Goal: Complete application form: Complete application form

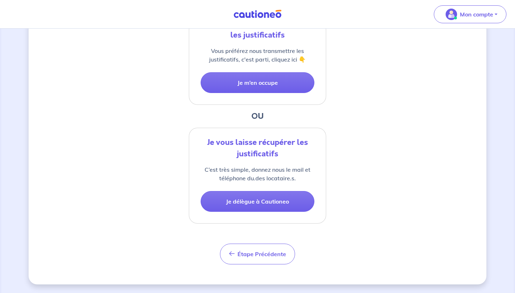
scroll to position [191, 0]
click at [251, 258] on button "Étape Précédente Précédent" at bounding box center [257, 254] width 75 height 21
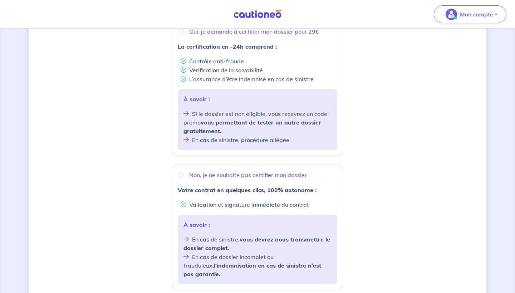
scroll to position [186, 0]
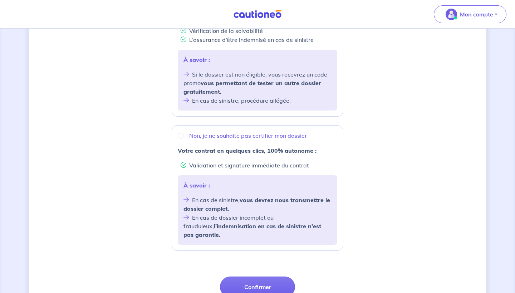
click at [204, 136] on p "Non, je ne souhaite pas certifier mon dossier" at bounding box center [248, 135] width 118 height 9
click at [184, 136] on input "Non, je ne souhaite pas certifier mon dossier" at bounding box center [181, 136] width 6 height 6
radio input "true"
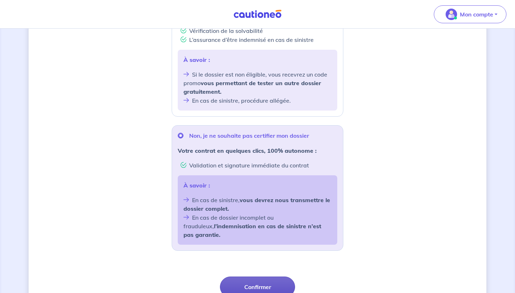
click at [264, 282] on button "Confirmer" at bounding box center [257, 287] width 75 height 21
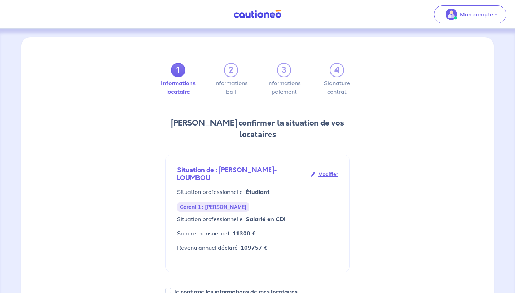
click at [325, 174] on span "Modifier" at bounding box center [329, 174] width 20 height 8
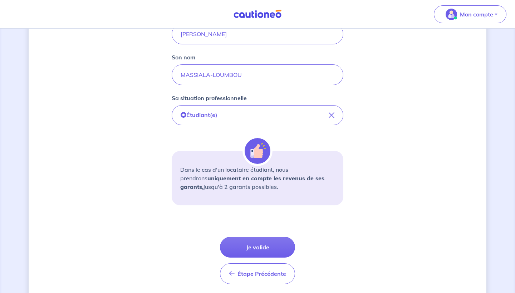
scroll to position [181, 0]
click at [245, 243] on button "Je valide" at bounding box center [257, 247] width 75 height 21
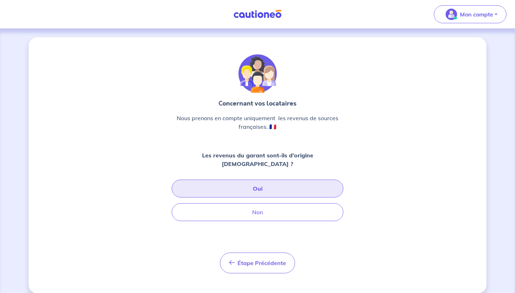
click at [247, 180] on button "Oui" at bounding box center [258, 189] width 172 height 18
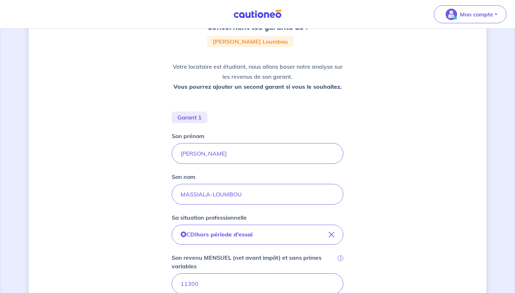
scroll to position [89, 0]
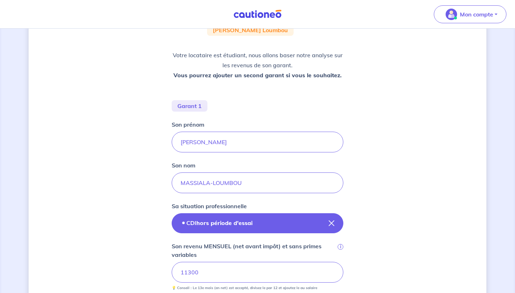
click at [194, 222] on p "CDI hors période d'essai" at bounding box center [219, 223] width 66 height 9
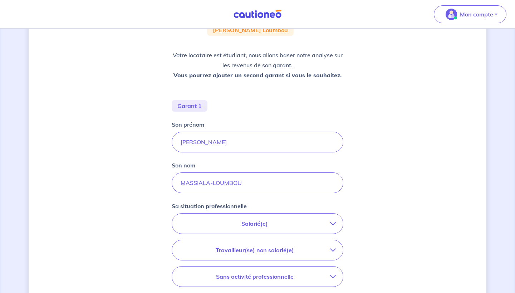
click at [223, 253] on p "Travailleur(se) non salarié(e)" at bounding box center [254, 250] width 151 height 9
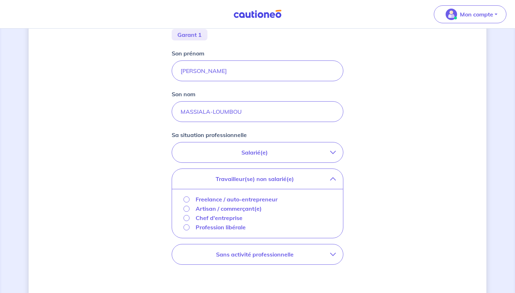
scroll to position [161, 0]
click at [254, 151] on p "Salarié(e)" at bounding box center [254, 151] width 151 height 9
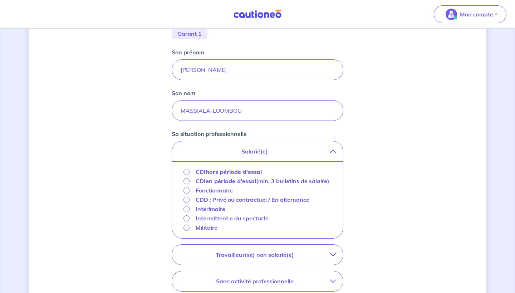
click at [234, 204] on p "CDD : Privé ou contractuel / En alternance" at bounding box center [253, 199] width 114 height 9
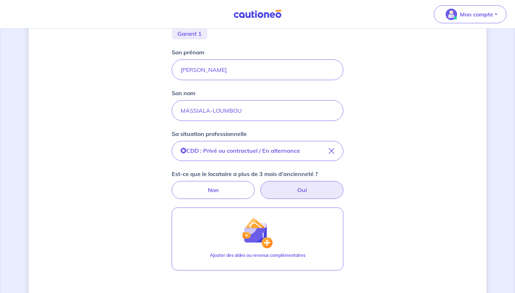
click at [293, 186] on label "Oui" at bounding box center [302, 190] width 83 height 18
click at [260, 186] on input "Oui" at bounding box center [258, 183] width 5 height 5
radio input "true"
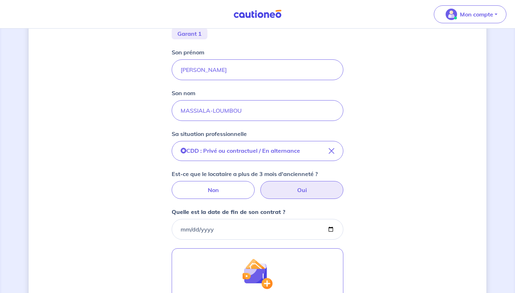
click at [266, 237] on input "Quelle est la date de fin de son contrat ?" at bounding box center [258, 229] width 172 height 21
type input "[DATE]"
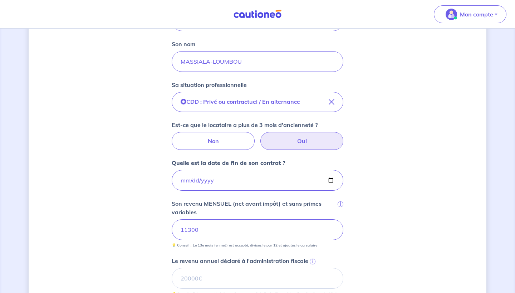
scroll to position [286, 0]
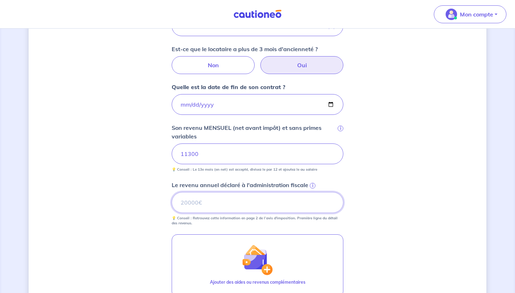
click at [196, 198] on input "Le revenu annuel déclaré à l'administration fiscale i" at bounding box center [258, 202] width 172 height 21
type input "105737"
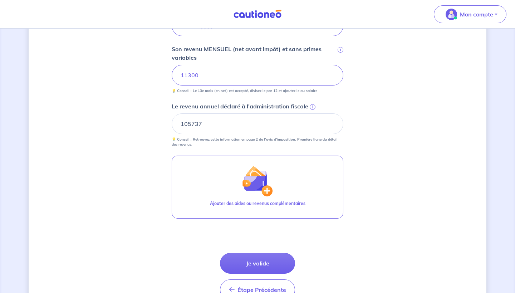
scroll to position [365, 0]
click at [268, 263] on button "Je valide" at bounding box center [257, 263] width 75 height 21
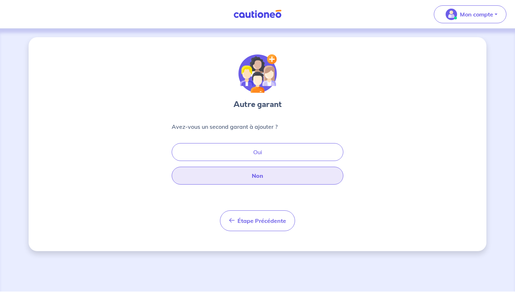
click at [261, 176] on button "Non" at bounding box center [258, 176] width 172 height 18
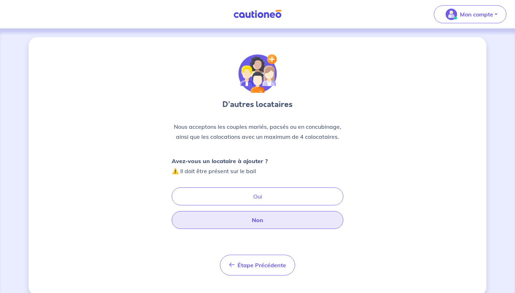
click at [244, 218] on button "Non" at bounding box center [258, 220] width 172 height 18
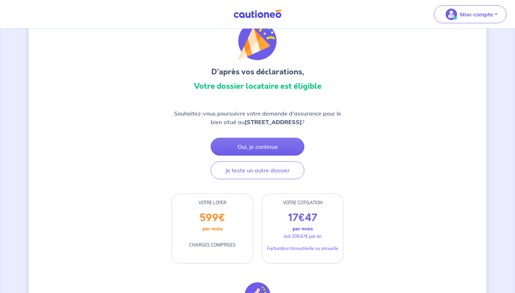
scroll to position [32, 0]
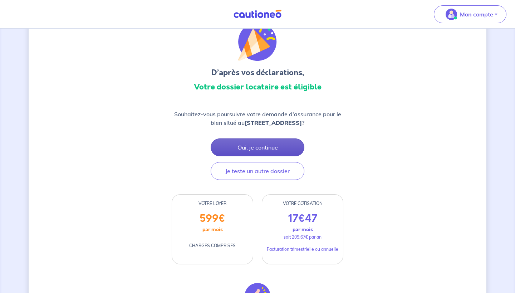
click at [255, 150] on button "Oui, je continue" at bounding box center [258, 148] width 94 height 18
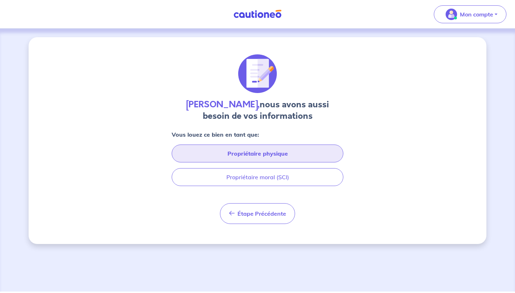
click at [253, 154] on button "Propriétaire physique" at bounding box center [258, 154] width 172 height 18
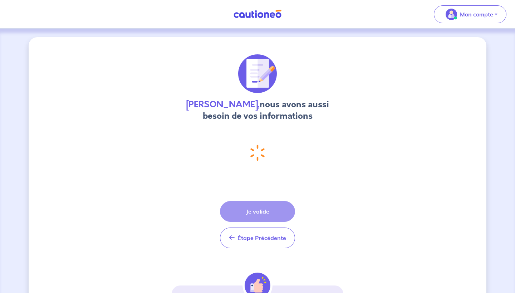
select select "FR"
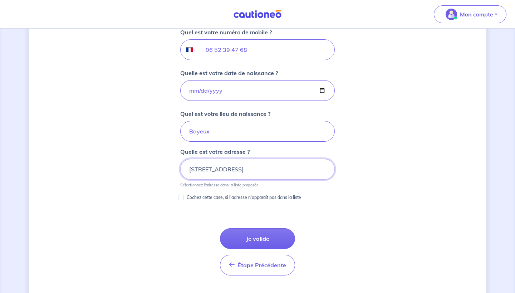
scroll to position [300, 0]
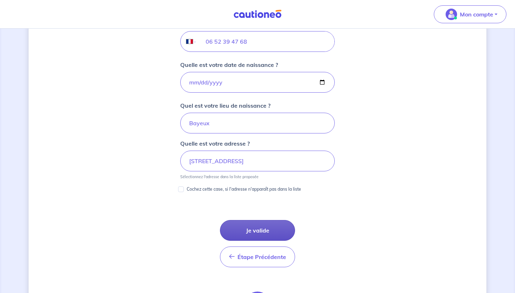
click at [241, 229] on button "Je valide" at bounding box center [257, 230] width 75 height 21
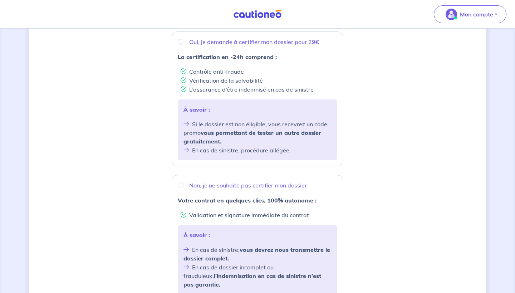
scroll to position [183, 0]
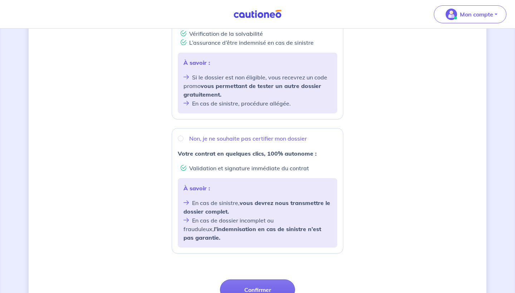
click at [237, 140] on p "Non, je ne souhaite pas certifier mon dossier" at bounding box center [248, 138] width 118 height 9
click at [184, 140] on input "Non, je ne souhaite pas certifier mon dossier" at bounding box center [181, 139] width 6 height 6
radio input "true"
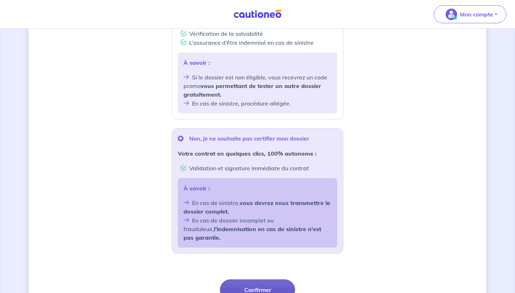
click at [246, 285] on button "Confirmer" at bounding box center [257, 290] width 75 height 21
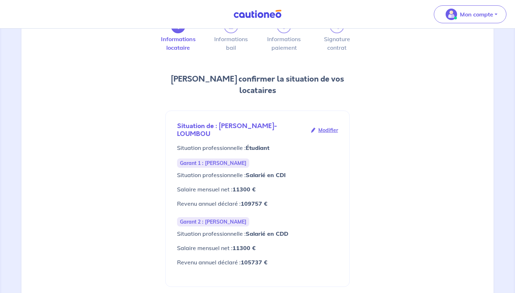
scroll to position [47, 0]
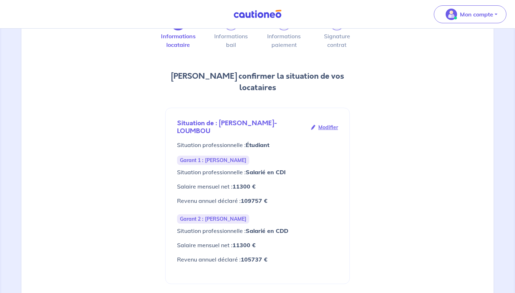
click at [323, 126] on span "Modifier" at bounding box center [329, 127] width 20 height 8
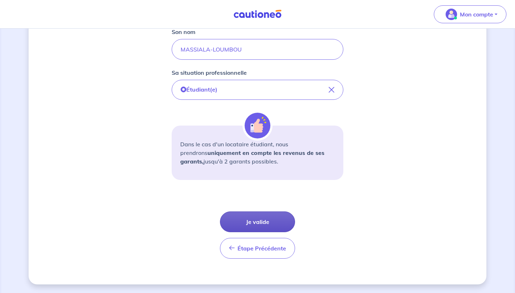
click at [262, 222] on button "Je valide" at bounding box center [257, 222] width 75 height 21
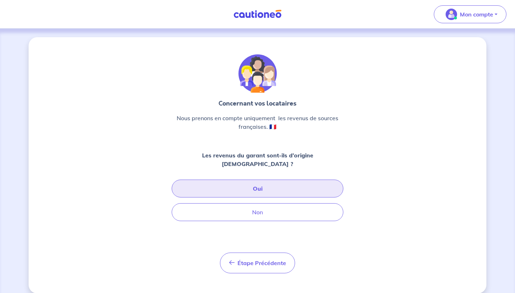
click at [262, 180] on button "Oui" at bounding box center [258, 189] width 172 height 18
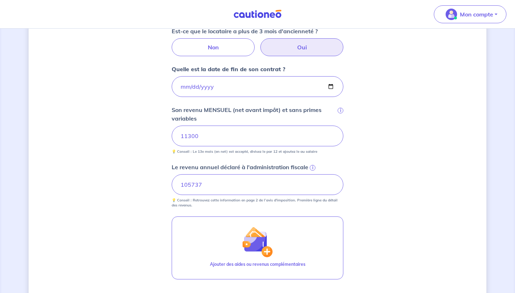
scroll to position [268, 0]
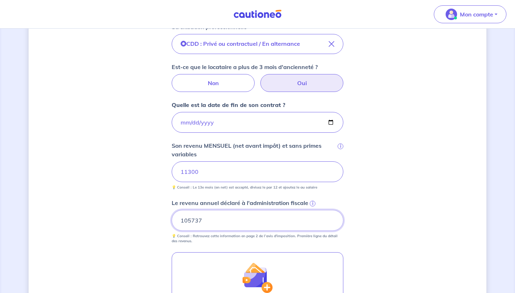
click at [254, 216] on input "105737" at bounding box center [258, 220] width 172 height 21
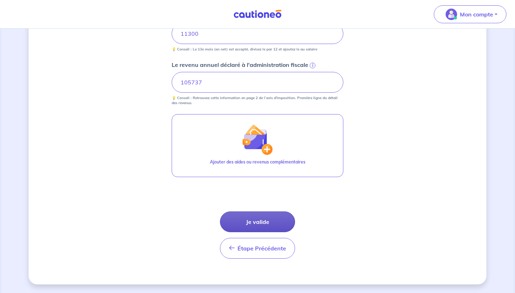
scroll to position [406, 0]
click at [256, 226] on button "Je valide" at bounding box center [257, 222] width 75 height 21
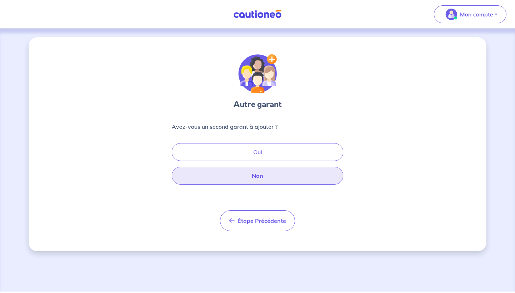
click at [255, 180] on button "Non" at bounding box center [258, 176] width 172 height 18
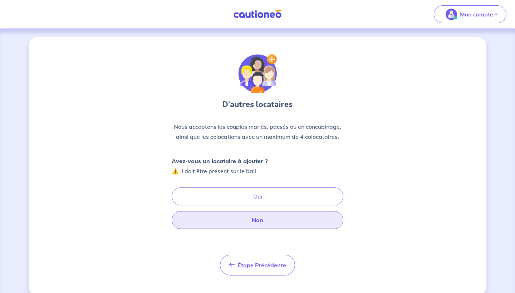
click at [248, 223] on button "Non" at bounding box center [258, 220] width 172 height 18
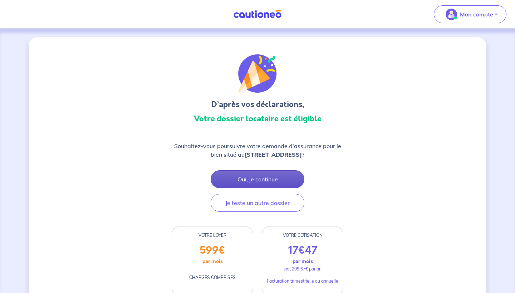
click at [261, 184] on button "Oui, je continue" at bounding box center [258, 179] width 94 height 18
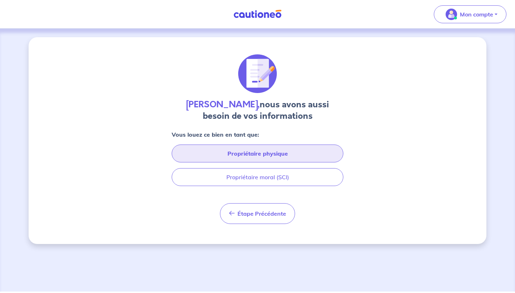
click at [255, 159] on button "Propriétaire physique" at bounding box center [258, 154] width 172 height 18
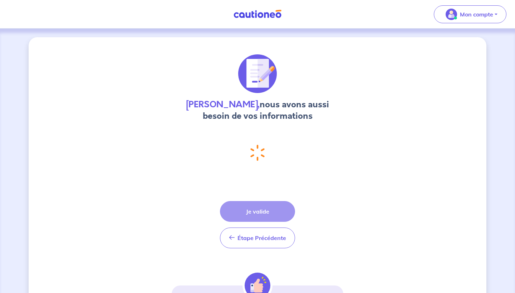
select select "FR"
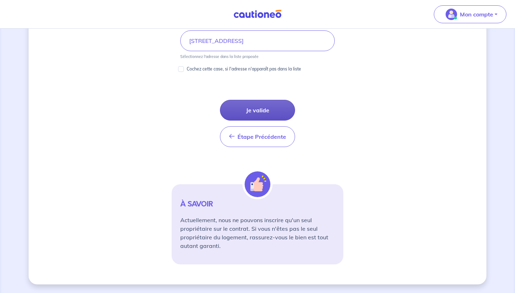
click at [261, 103] on button "Je valide" at bounding box center [257, 110] width 75 height 21
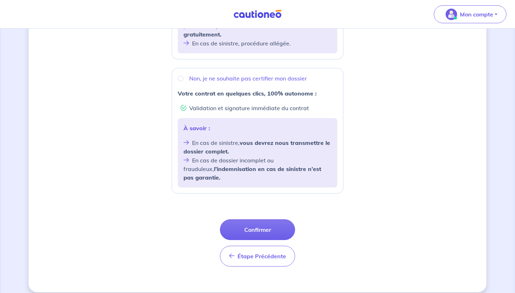
scroll to position [242, 0]
click at [218, 81] on p "Non, je ne souhaite pas certifier mon dossier" at bounding box center [248, 79] width 118 height 9
click at [184, 81] on input "Non, je ne souhaite pas certifier mon dossier" at bounding box center [181, 79] width 6 height 6
radio input "true"
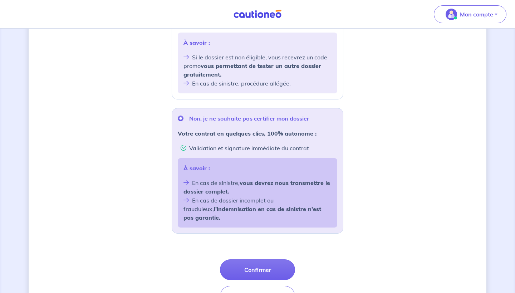
scroll to position [203, 0]
click at [250, 262] on button "Confirmer" at bounding box center [257, 269] width 75 height 21
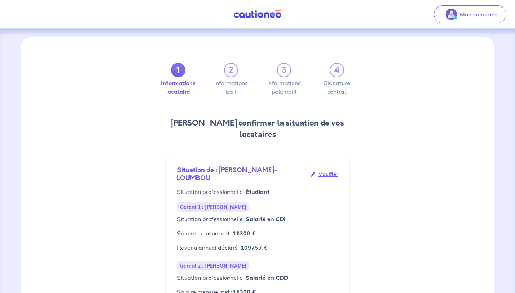
click at [325, 170] on div "Situation de : [PERSON_NAME]-LOUMBOU Modifier" at bounding box center [257, 173] width 161 height 15
click at [455, 13] on img "button" at bounding box center [451, 14] width 11 height 11
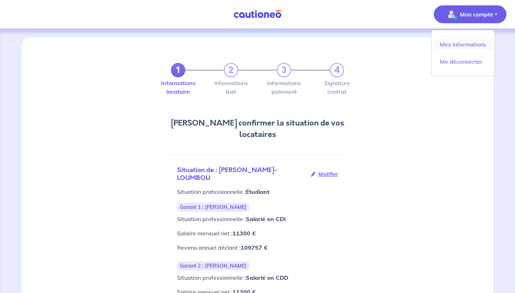
click at [452, 46] on link "Mes informations" at bounding box center [464, 44] width 58 height 11
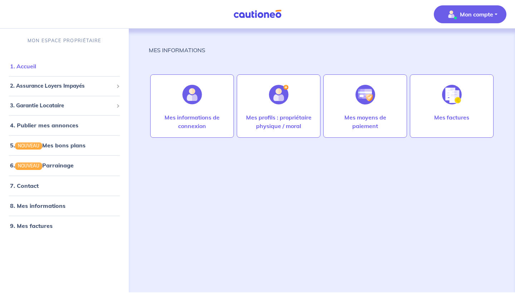
click at [36, 68] on link "1. Accueil" at bounding box center [23, 66] width 26 height 7
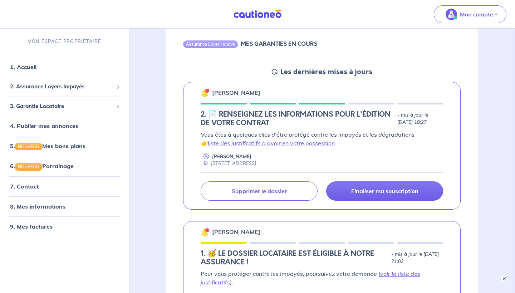
scroll to position [80, 0]
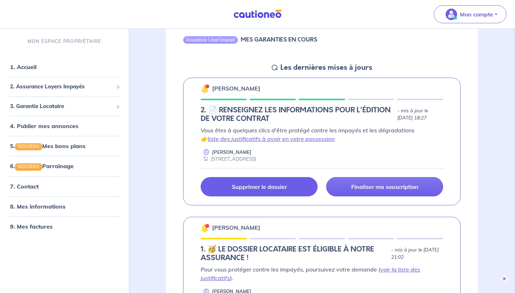
click at [286, 186] on p "Supprimer le dossier" at bounding box center [259, 186] width 55 height 7
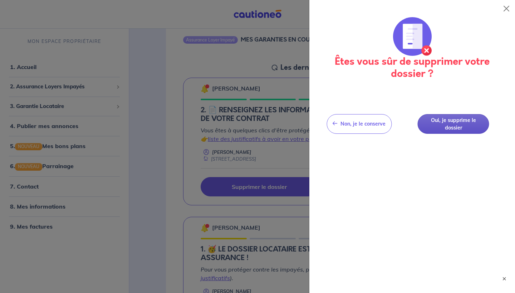
click at [451, 125] on button "Oui, je supprime le dossier" at bounding box center [454, 124] width 72 height 20
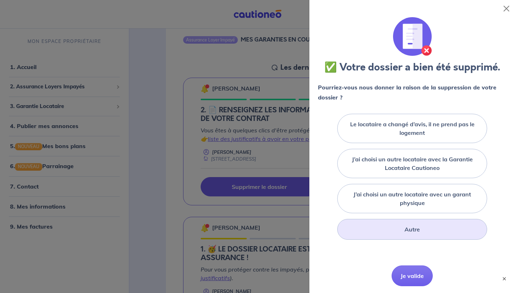
click at [378, 226] on div "Autre" at bounding box center [413, 229] width 150 height 21
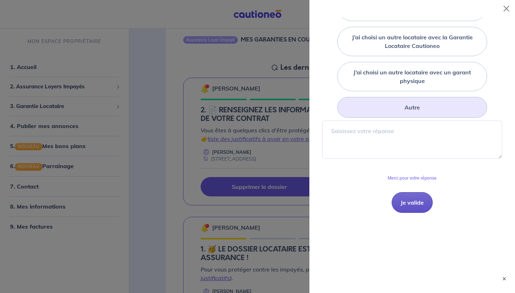
click at [420, 199] on button "Je valide" at bounding box center [412, 202] width 41 height 21
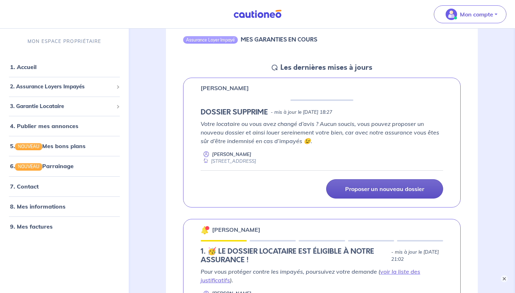
click at [349, 185] on p "Proposer un nouveau dossier" at bounding box center [384, 188] width 79 height 7
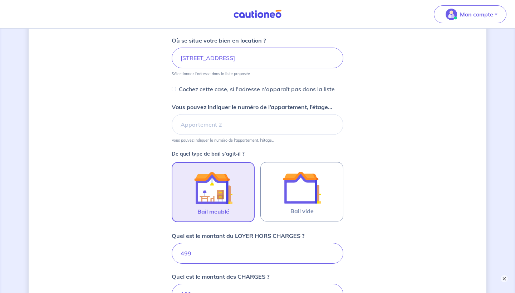
scroll to position [96, 0]
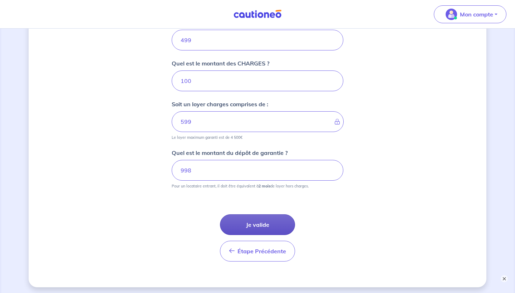
click at [253, 222] on button "Je valide" at bounding box center [257, 224] width 75 height 21
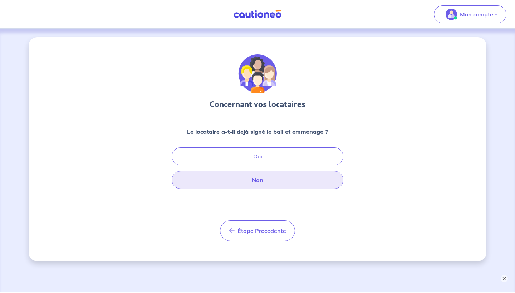
click at [245, 180] on button "Non" at bounding box center [258, 180] width 172 height 18
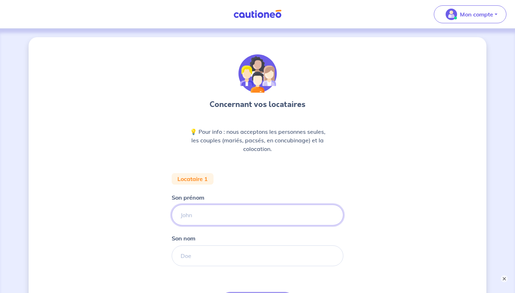
click at [221, 213] on input "Son prénom" at bounding box center [258, 215] width 172 height 21
type input "[PERSON_NAME]"
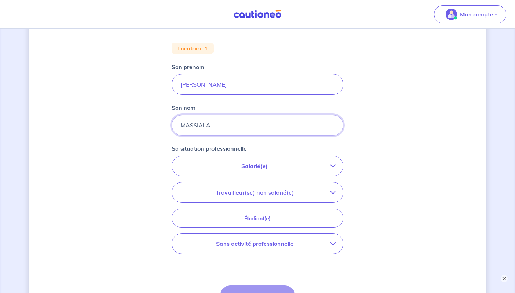
scroll to position [141, 0]
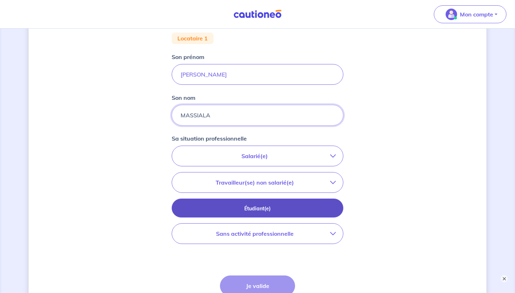
type input "MASSIALA"
click at [221, 213] on button "Étudiant(e)" at bounding box center [258, 208] width 172 height 19
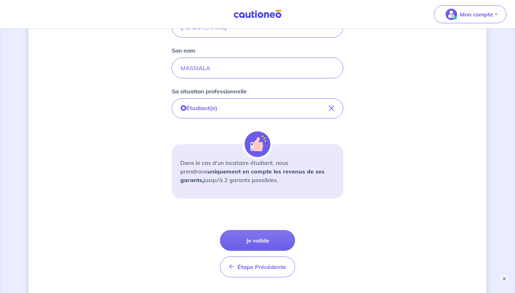
scroll to position [188, 0]
click at [277, 238] on button "Je valide" at bounding box center [257, 240] width 75 height 21
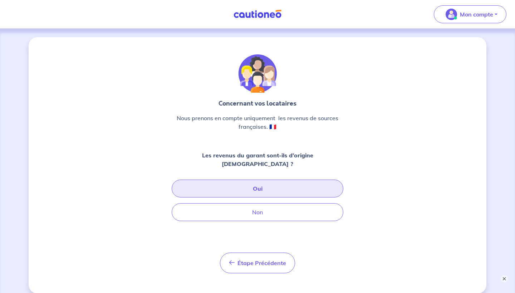
click at [268, 180] on button "Oui" at bounding box center [258, 189] width 172 height 18
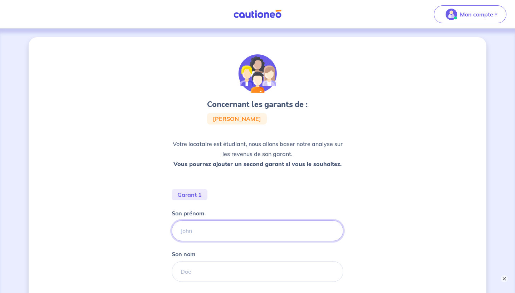
click at [225, 226] on input "Son prénom" at bounding box center [258, 230] width 172 height 21
type input "[PERSON_NAME]"
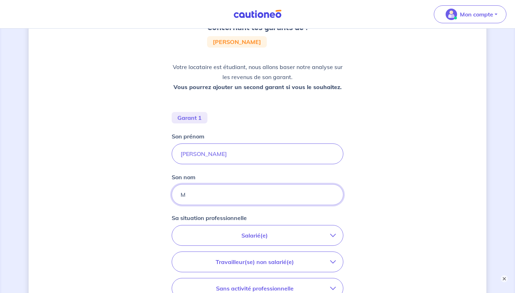
scroll to position [78, 0]
click at [254, 194] on input "MASSIALA-LOUMBOULOU" at bounding box center [258, 194] width 172 height 21
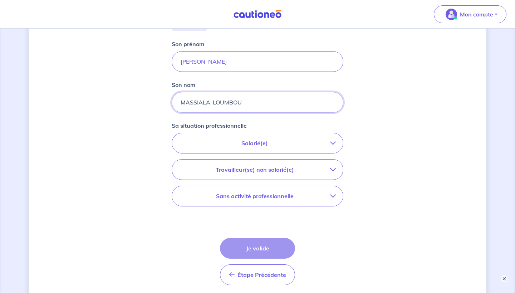
scroll to position [180, 0]
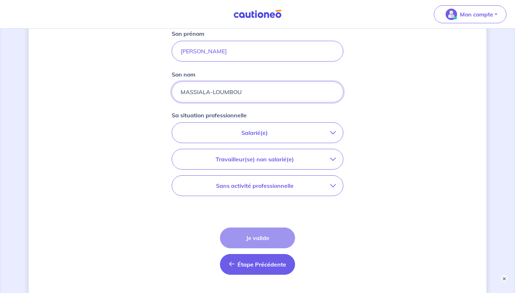
type input "MASSIALA-LOUMBOU"
click at [251, 259] on button "Étape Précédente Précédent" at bounding box center [257, 264] width 75 height 21
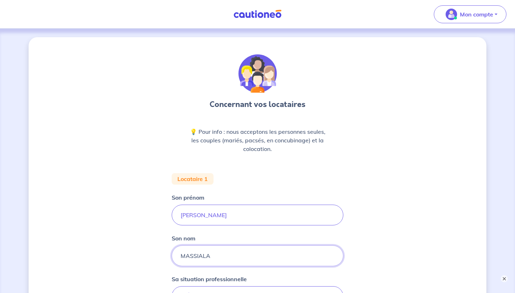
click at [217, 260] on input "MASSIALA" at bounding box center [258, 256] width 172 height 21
type input "MASSIALA-LOUMBOU"
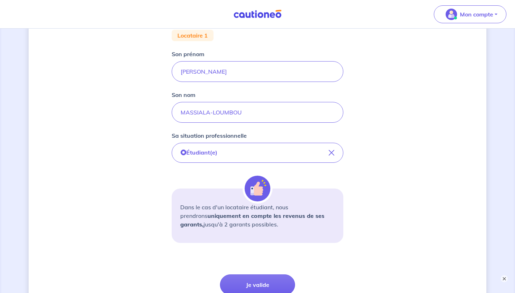
scroll to position [184, 0]
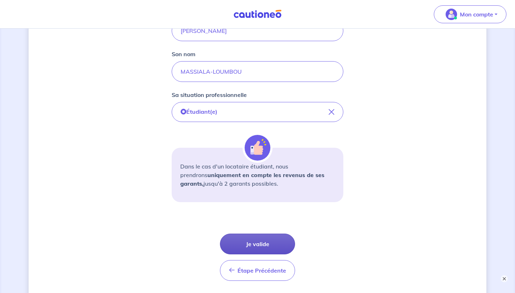
click at [262, 247] on button "Je valide" at bounding box center [257, 244] width 75 height 21
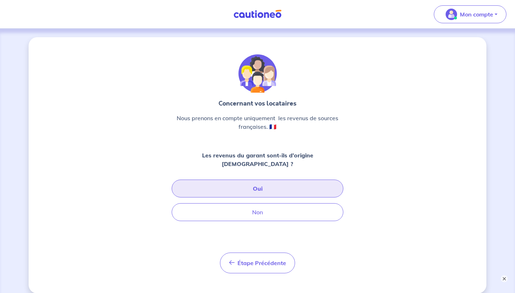
click at [266, 180] on button "Oui" at bounding box center [258, 189] width 172 height 18
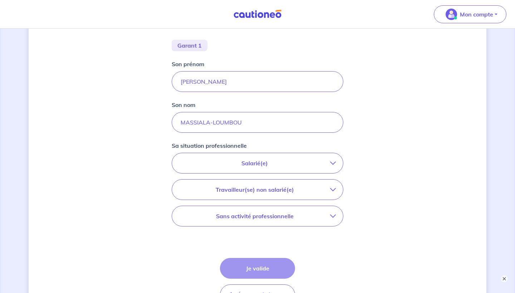
scroll to position [150, 0]
click at [258, 163] on p "Salarié(e)" at bounding box center [254, 162] width 151 height 9
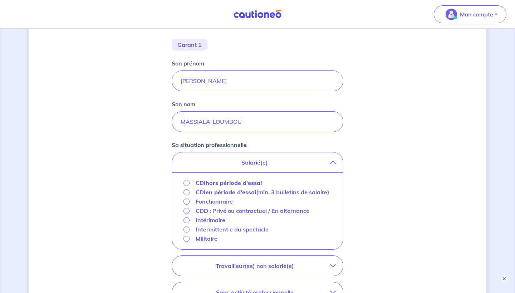
click at [233, 215] on p "CDD : Privé ou contractuel / En alternance" at bounding box center [253, 211] width 114 height 9
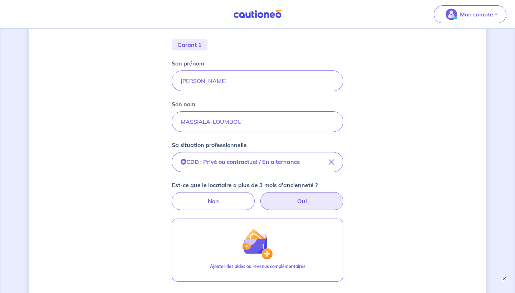
click at [272, 198] on label "Oui" at bounding box center [302, 201] width 83 height 18
click at [260, 197] on input "Oui" at bounding box center [258, 194] width 5 height 5
radio input "true"
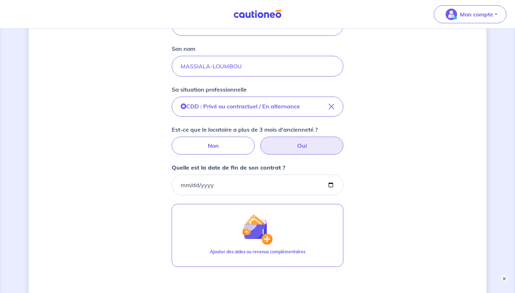
scroll to position [206, 0]
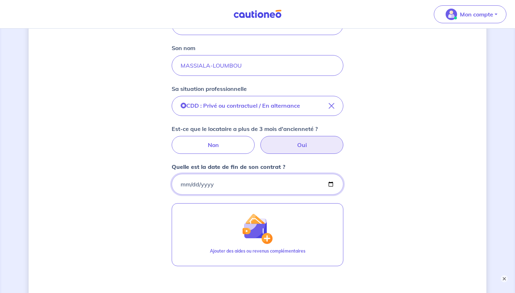
click at [224, 180] on input "Quelle est la date de fin de son contrat ?" at bounding box center [258, 184] width 172 height 21
type input "[DATE]"
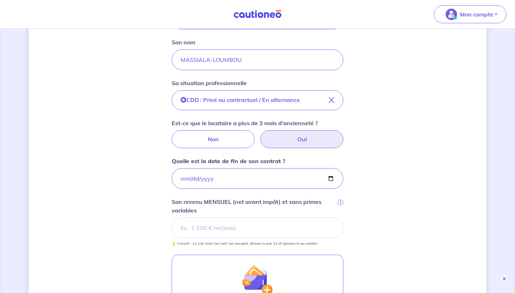
scroll to position [213, 0]
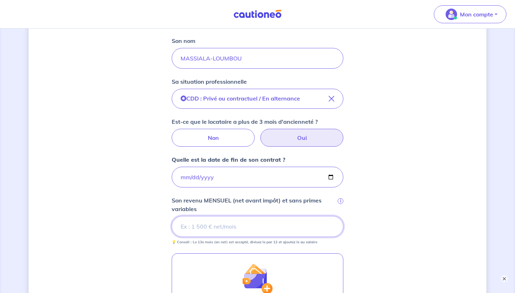
click at [207, 225] on input "Son revenu MENSUEL (net avant impôt) et sans primes variables i" at bounding box center [258, 226] width 172 height 21
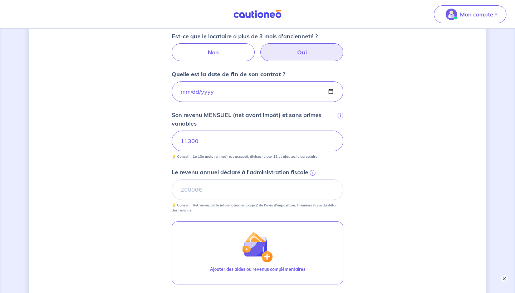
scroll to position [300, 0]
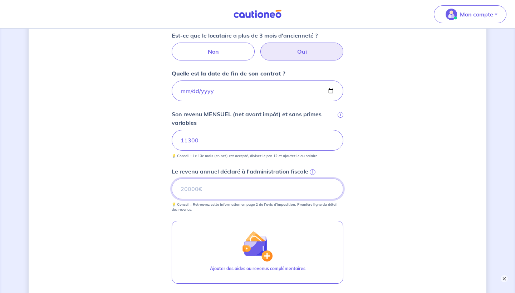
click at [215, 190] on input "Le revenu annuel déclaré à l'administration fiscale i" at bounding box center [258, 189] width 172 height 21
type input "109757"
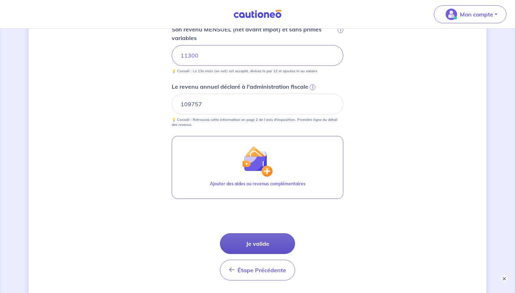
click at [246, 245] on button "Je valide" at bounding box center [257, 243] width 75 height 21
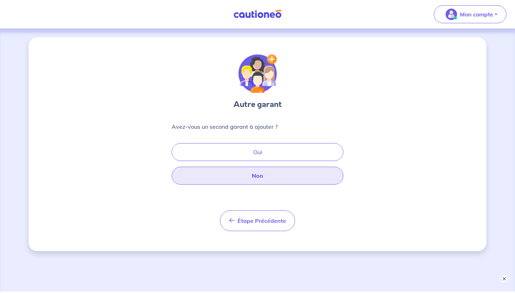
click at [251, 174] on button "Non" at bounding box center [258, 176] width 172 height 18
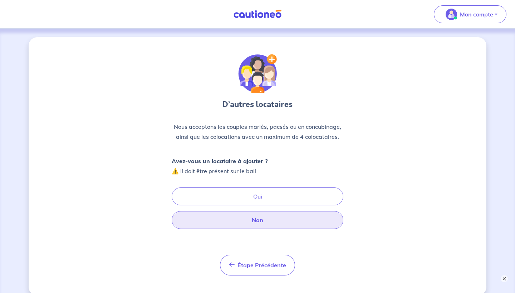
click at [233, 220] on button "Non" at bounding box center [258, 220] width 172 height 18
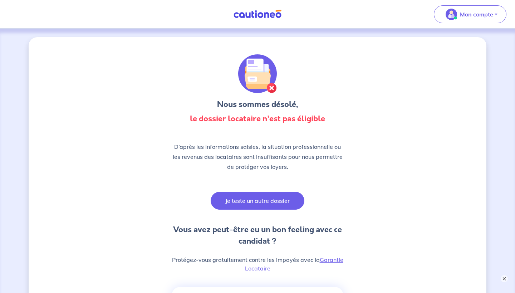
click at [225, 194] on button "Je teste un autre dossier" at bounding box center [258, 201] width 94 height 18
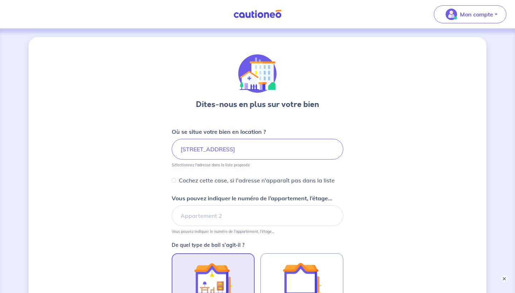
scroll to position [198, 0]
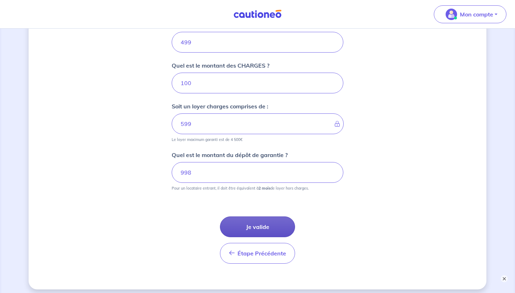
click at [250, 227] on button "Je valide" at bounding box center [257, 227] width 75 height 21
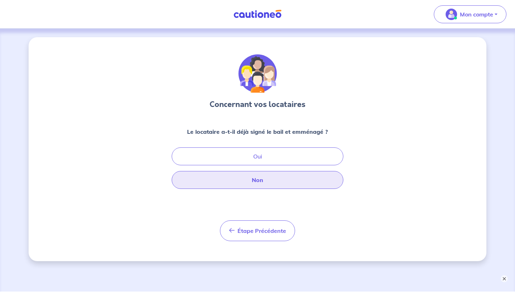
click at [244, 186] on button "Non" at bounding box center [258, 180] width 172 height 18
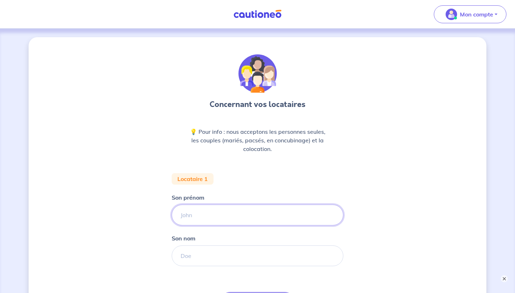
click at [233, 213] on input "Son prénom" at bounding box center [258, 215] width 172 height 21
type input "[PERSON_NAME]"
click at [208, 258] on input "MASSIALALOUMBOU" at bounding box center [258, 256] width 172 height 21
type input "MASSIALA-LOUMBOU"
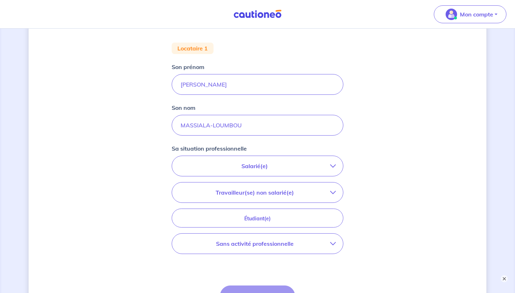
scroll to position [134, 0]
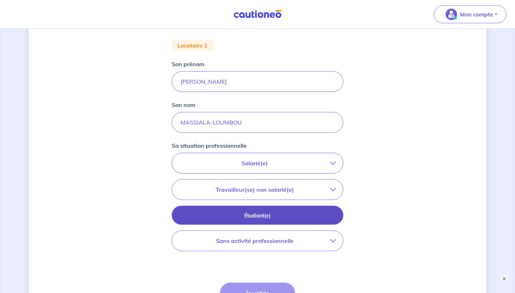
click at [243, 213] on p "Étudiant(e)" at bounding box center [258, 216] width 154 height 8
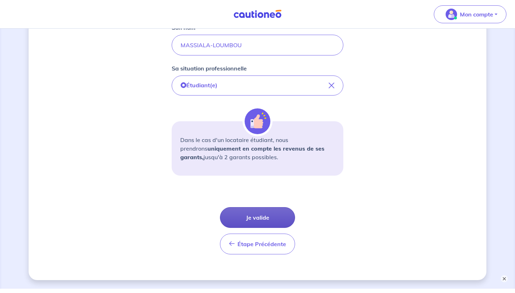
click at [250, 214] on button "Je valide" at bounding box center [257, 217] width 75 height 21
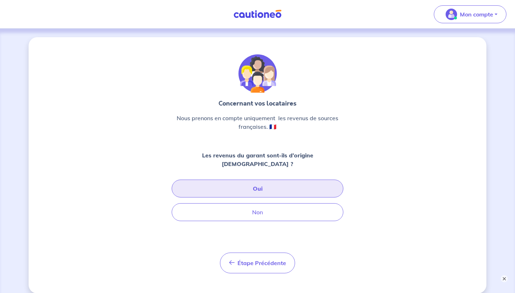
click at [256, 181] on button "Oui" at bounding box center [258, 189] width 172 height 18
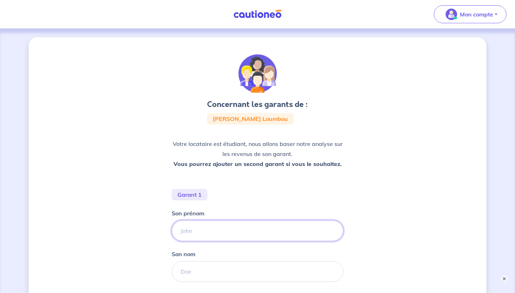
click at [222, 233] on input "Son prénom" at bounding box center [258, 230] width 172 height 21
type input "[PERSON_NAME]"
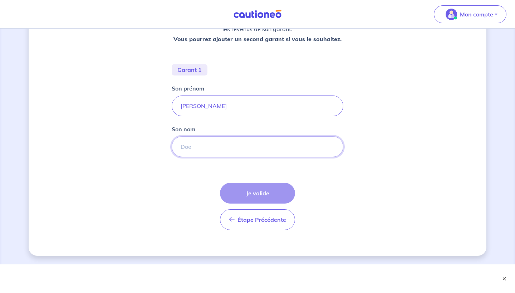
scroll to position [125, 0]
click at [219, 149] on input "Son nom" at bounding box center [258, 146] width 172 height 21
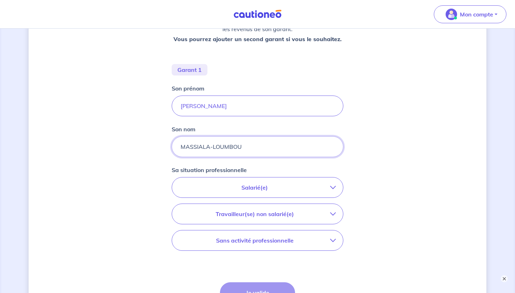
type input "MASSIALA-LOUMBOU"
click at [229, 212] on p "Travailleur(se) non salarié(e)" at bounding box center [254, 214] width 151 height 9
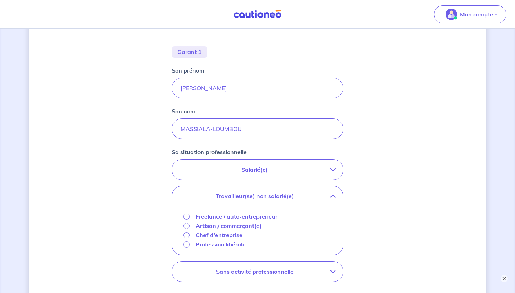
scroll to position [148, 0]
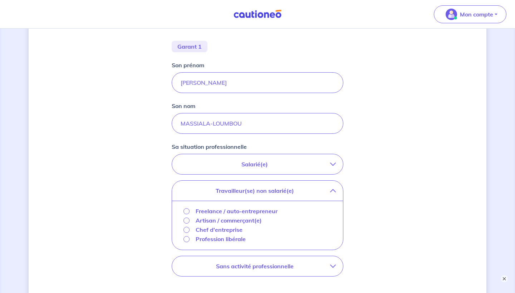
click at [252, 171] on button "Salarié(e)" at bounding box center [257, 164] width 171 height 20
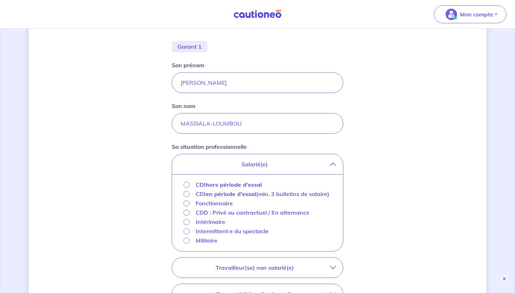
click at [212, 217] on p "CDD : Privé ou contractuel / En alternance" at bounding box center [253, 212] width 114 height 9
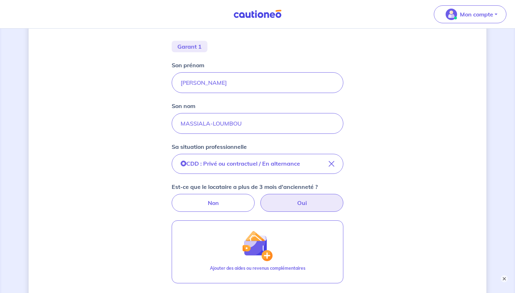
click at [276, 203] on label "Oui" at bounding box center [302, 203] width 83 height 18
click at [260, 199] on input "Oui" at bounding box center [258, 196] width 5 height 5
radio input "true"
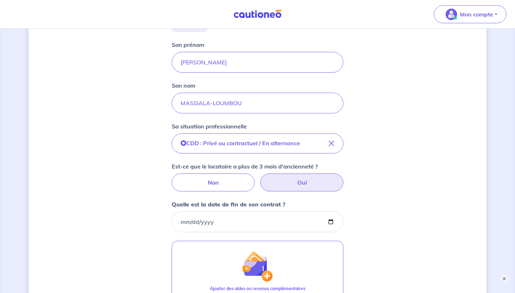
scroll to position [191, 0]
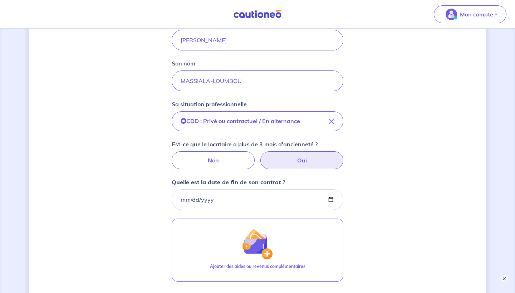
click at [203, 195] on input "Quelle est la date de fin de son contrat ?" at bounding box center [258, 199] width 172 height 21
type input "[DATE]"
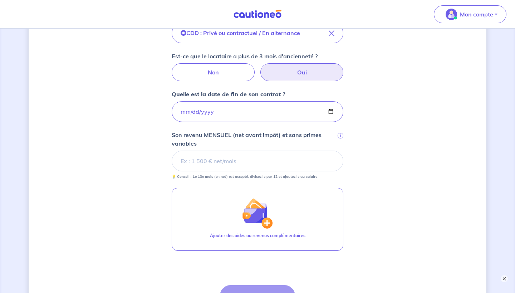
scroll to position [280, 0]
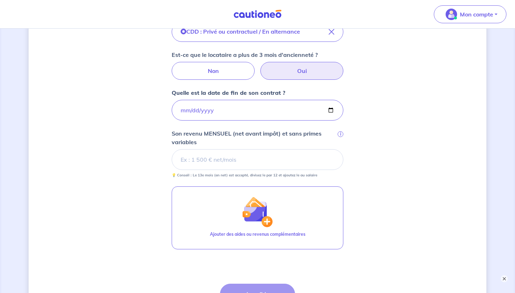
click at [239, 157] on input "Son revenu MENSUEL (net avant impôt) et sans primes variables i" at bounding box center [258, 159] width 172 height 21
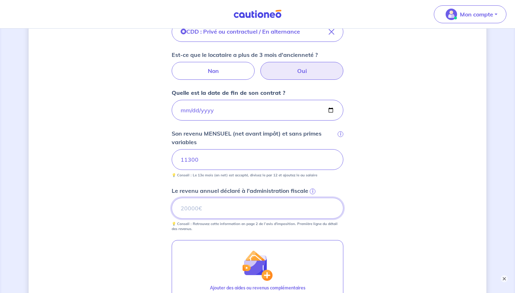
click at [218, 207] on input "Le revenu annuel déclaré à l'administration fiscale i" at bounding box center [258, 208] width 172 height 21
type input "109757"
click at [403, 160] on div "Concernant les garants de : [PERSON_NAME] Loumbou Votre locataire est étudiant,…" at bounding box center [258, 84] width 458 height 654
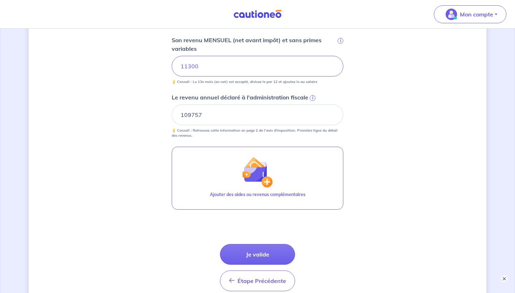
scroll to position [385, 0]
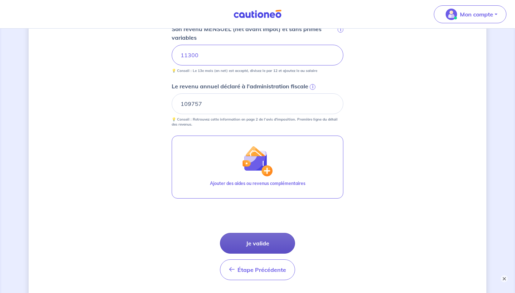
click at [283, 242] on button "Je valide" at bounding box center [257, 243] width 75 height 21
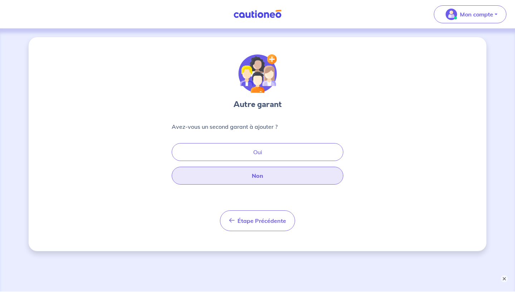
click at [296, 175] on button "Non" at bounding box center [258, 176] width 172 height 18
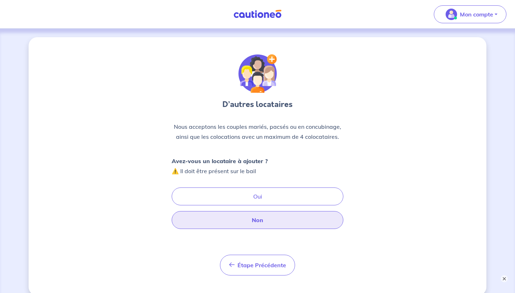
click at [263, 223] on button "Non" at bounding box center [258, 220] width 172 height 18
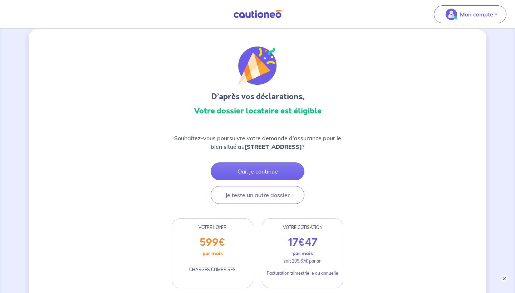
scroll to position [10, 0]
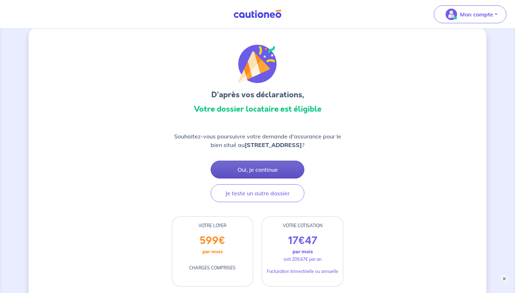
click at [262, 168] on button "Oui, je continue" at bounding box center [258, 170] width 94 height 18
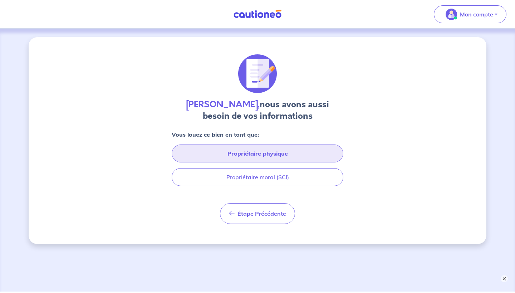
click at [259, 149] on button "Propriétaire physique" at bounding box center [258, 154] width 172 height 18
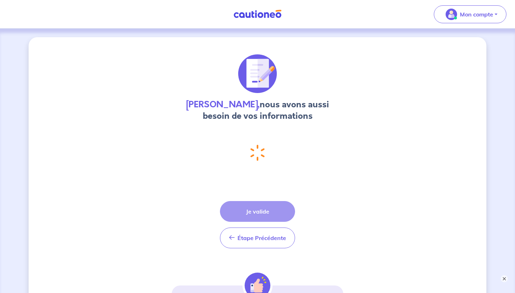
select select "FR"
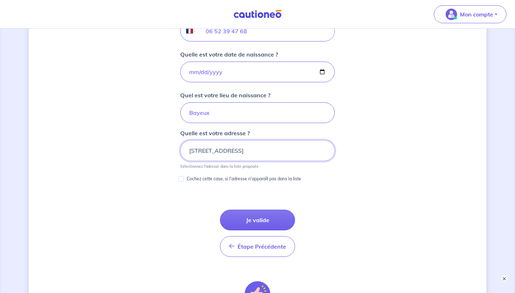
scroll to position [296, 0]
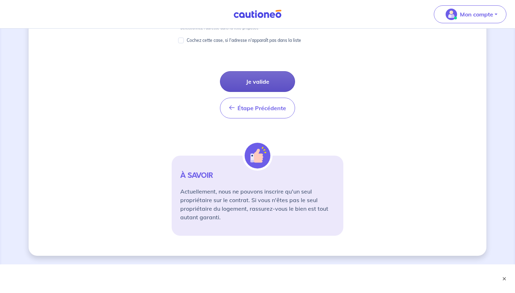
click at [271, 81] on button "Je valide" at bounding box center [257, 81] width 75 height 21
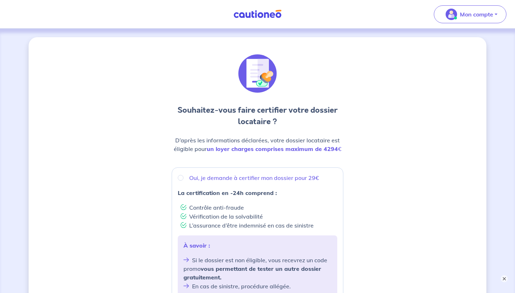
scroll to position [164, 0]
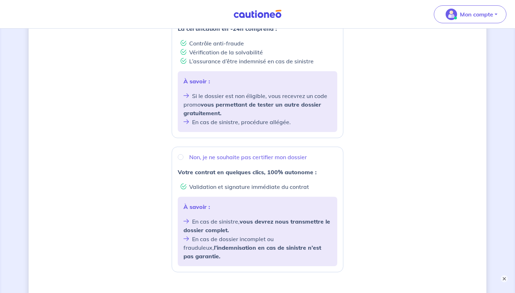
click at [184, 155] on div "Non, je ne souhaite pas certifier mon dossier" at bounding box center [258, 157] width 160 height 9
radio input "true"
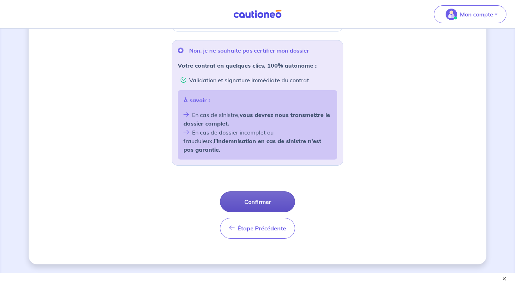
click at [258, 193] on button "Confirmer" at bounding box center [257, 201] width 75 height 21
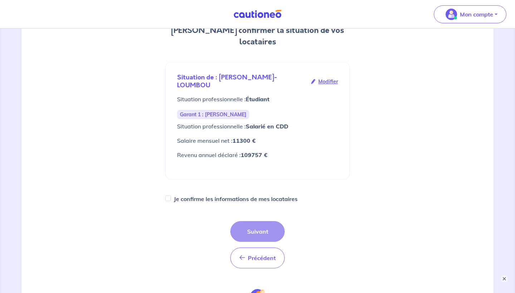
scroll to position [100, 0]
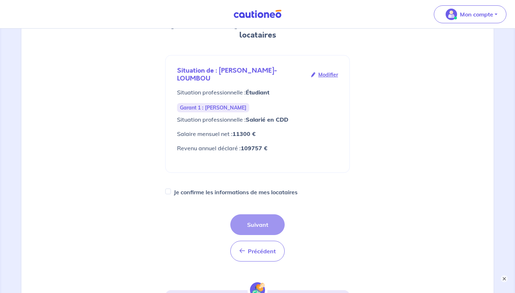
click at [190, 192] on label "Je confirme les informations de mes locataires" at bounding box center [236, 192] width 124 height 10
click at [171, 192] on input "Je confirme les informations de mes locataires" at bounding box center [168, 192] width 6 height 6
checkbox input "true"
click at [240, 224] on button "Suivant" at bounding box center [257, 224] width 54 height 21
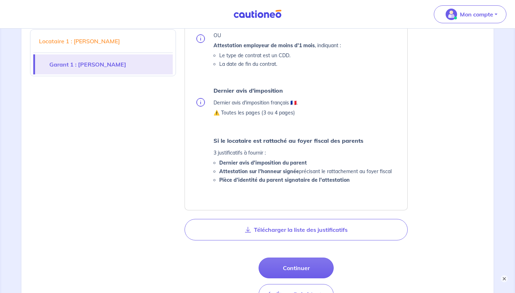
scroll to position [432, 0]
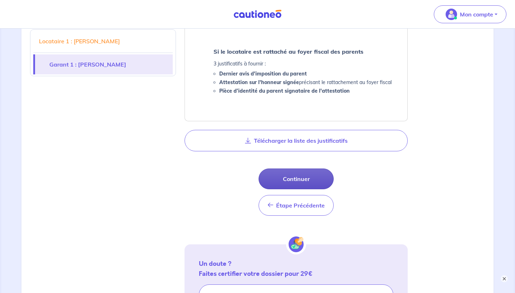
click at [290, 183] on button "Continuer" at bounding box center [296, 179] width 75 height 21
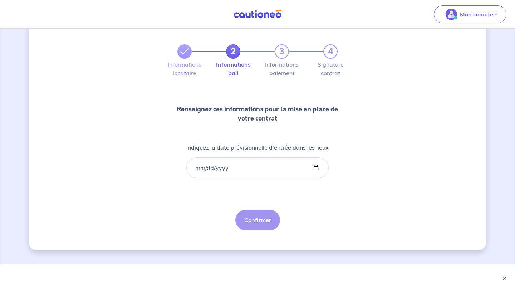
scroll to position [27, 0]
click at [197, 167] on input "Indiquez la date prévisionnelle d'entrée dans les lieux" at bounding box center [257, 167] width 142 height 21
type input "[DATE]"
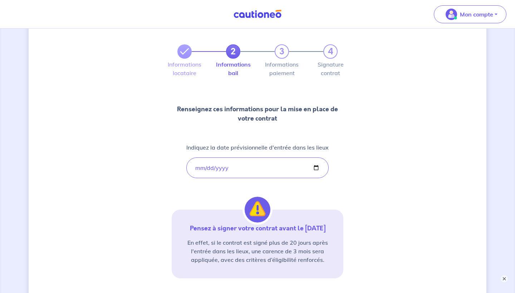
click at [288, 193] on div "2 3 4 Informations locataire Informations bail Informations paiement Signature …" at bounding box center [258, 181] width 172 height 309
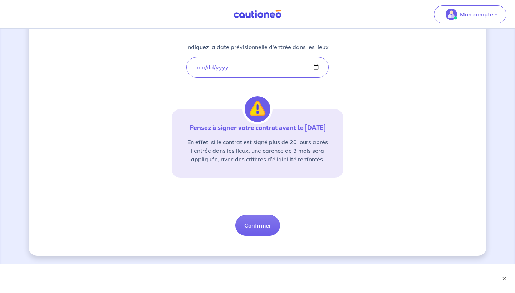
scroll to position [128, 0]
click at [271, 225] on button "Confirmer" at bounding box center [258, 225] width 45 height 21
select select "FR"
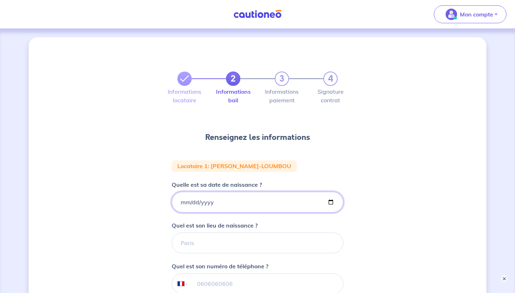
click at [222, 204] on input "Quelle est sa date de naissance ?" at bounding box center [258, 202] width 172 height 21
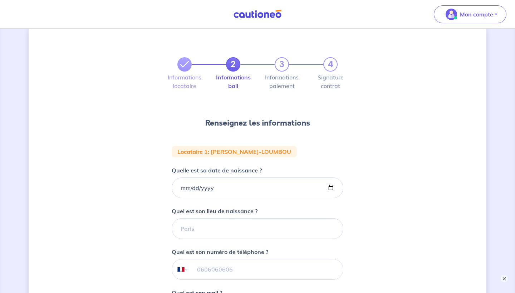
scroll to position [14, 0]
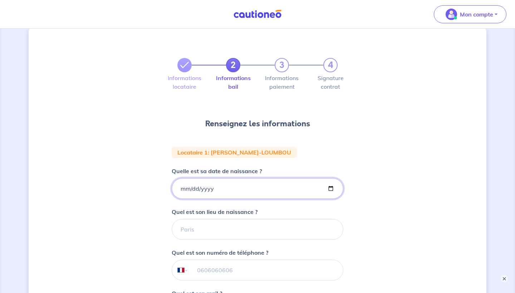
click at [185, 189] on input "Quelle est sa date de naissance ?" at bounding box center [258, 188] width 172 height 21
type input "[DATE]"
click at [123, 162] on div "2 3 4 Informations locataire Informations bail Informations paiement Signature …" at bounding box center [258, 222] width 458 height 397
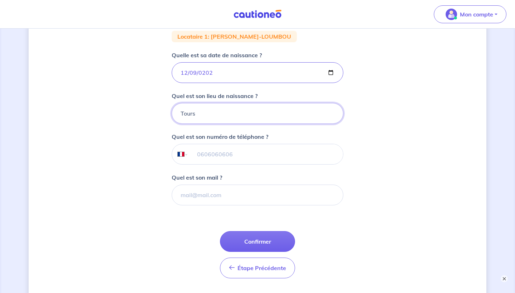
type input "Tours"
click at [215, 160] on input "tel" at bounding box center [266, 154] width 155 height 20
type input "06 15 60 81 09"
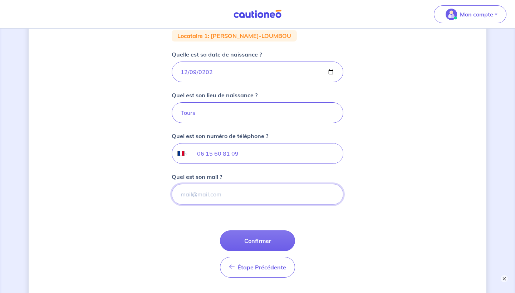
click at [201, 192] on input "Quel est son mail ?" at bounding box center [258, 194] width 172 height 21
paste input "[EMAIL_ADDRESS][DOMAIN_NAME]"
click at [183, 195] on input "[EMAIL_ADDRESS][DOMAIN_NAME]" at bounding box center [258, 194] width 172 height 21
type input "[EMAIL_ADDRESS][DOMAIN_NAME]"
click at [130, 197] on div "2 3 4 Informations locataire Informations bail Informations paiement Signature …" at bounding box center [258, 105] width 458 height 397
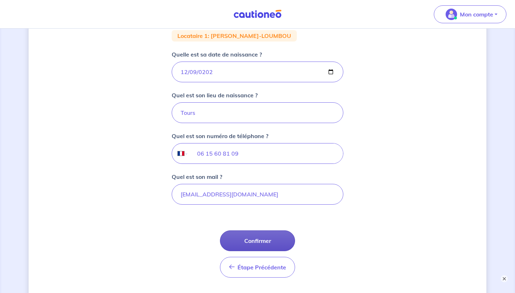
click at [233, 237] on button "Confirmer" at bounding box center [257, 240] width 75 height 21
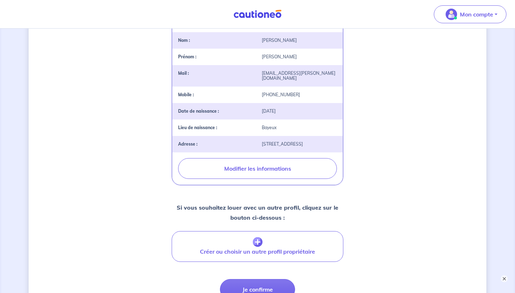
scroll to position [166, 0]
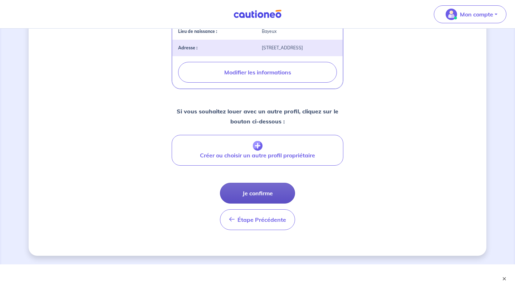
click at [268, 193] on button "Je confirme" at bounding box center [257, 193] width 75 height 21
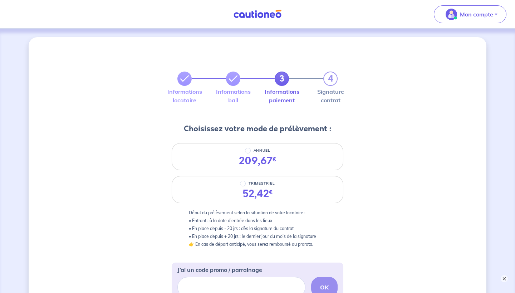
click at [208, 212] on p "Début du prélèvement selon la situation de votre locataire : • Entrant : à la d…" at bounding box center [257, 228] width 137 height 39
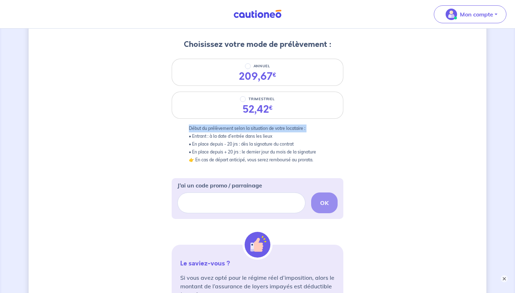
scroll to position [65, 0]
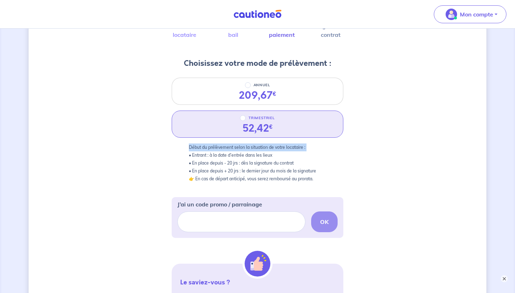
click at [243, 118] on input "TRIMESTRIEL" at bounding box center [243, 118] width 6 height 6
radio input "true"
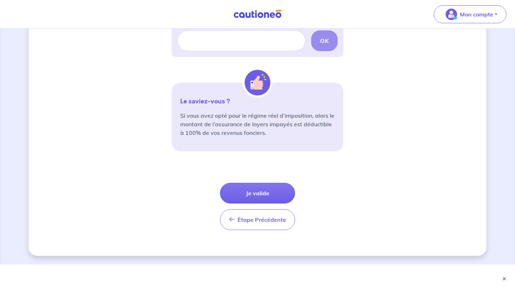
scroll to position [247, 0]
click at [242, 193] on button "Je valide" at bounding box center [257, 193] width 75 height 21
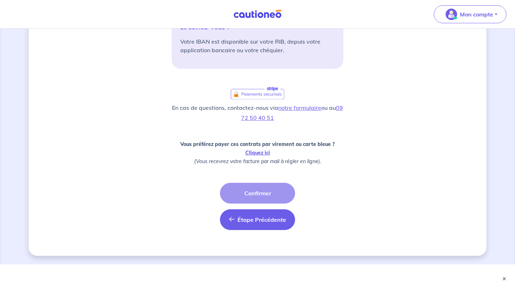
click at [253, 222] on span "Étape Précédente" at bounding box center [262, 219] width 49 height 7
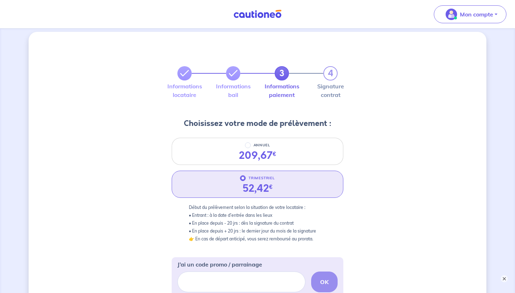
scroll to position [55, 0]
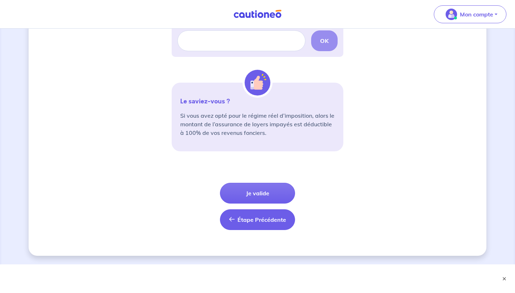
click at [246, 224] on button "Étape Précédente Précédent" at bounding box center [257, 219] width 75 height 21
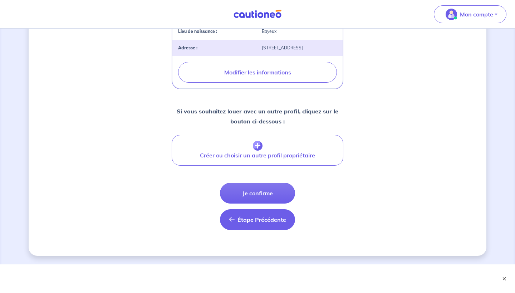
click at [237, 220] on button "Étape Précédente Précédent" at bounding box center [257, 219] width 75 height 21
select select "FR"
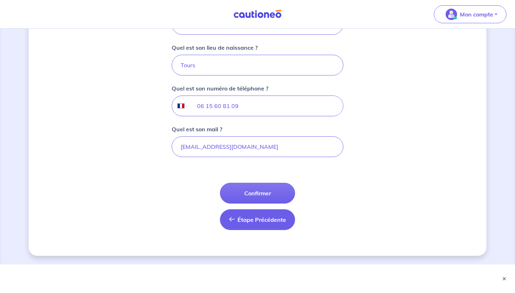
click at [241, 218] on span "Étape Précédente" at bounding box center [262, 219] width 49 height 7
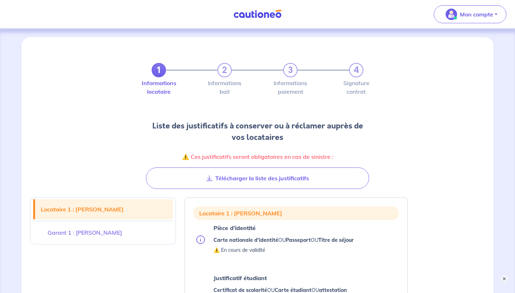
click at [218, 128] on h2 "Liste des justificatifs à conserver ou à réclamer auprès de vos locataires" at bounding box center [257, 131] width 223 height 23
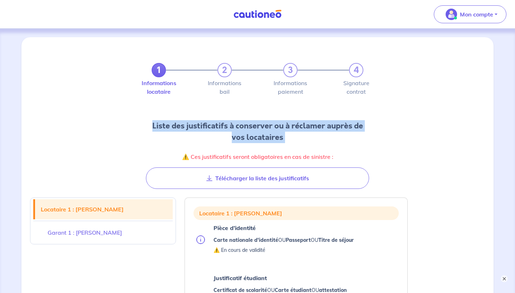
click at [218, 128] on h2 "Liste des justificatifs à conserver ou à réclamer auprès de vos locataires" at bounding box center [257, 131] width 223 height 23
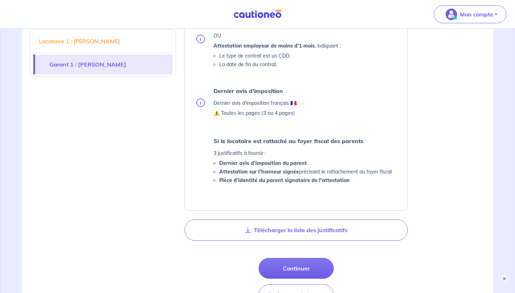
scroll to position [430, 0]
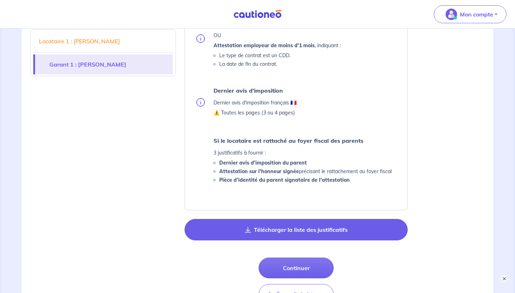
click at [212, 238] on button "Télécharger la liste des justificatifs" at bounding box center [296, 229] width 223 height 21
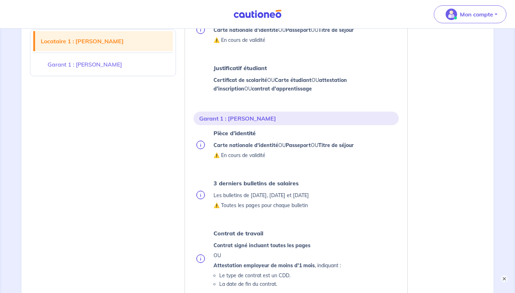
scroll to position [219, 0]
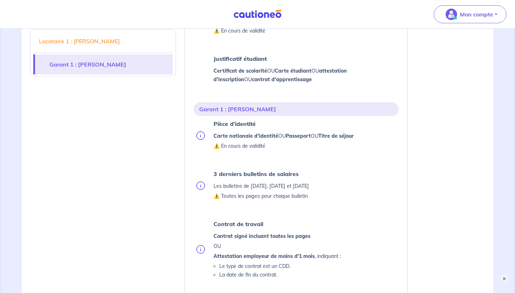
click at [228, 125] on strong "Pièce d’identité" at bounding box center [235, 123] width 42 height 7
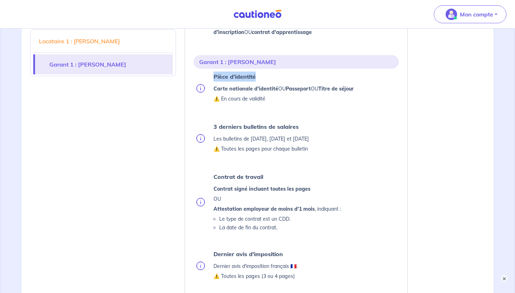
scroll to position [267, 0]
click at [239, 189] on strong "Contrat signé incluant toutes les pages" at bounding box center [262, 188] width 97 height 6
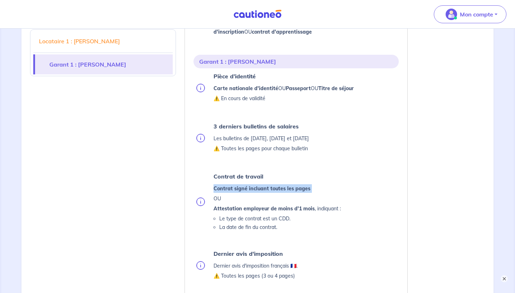
click at [242, 211] on strong "Attestation employeur de moins d'1 mois" at bounding box center [264, 208] width 101 height 6
click at [238, 211] on strong "Attestation employeur de moins d'1 mois" at bounding box center [264, 208] width 101 height 6
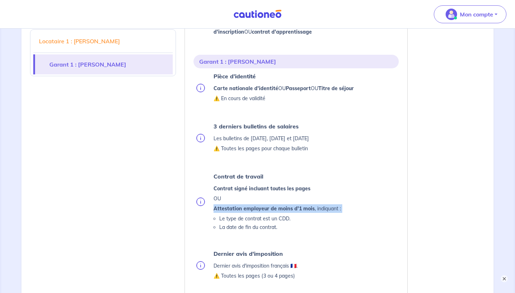
click at [236, 219] on li "Le type de contrat est un CDD." at bounding box center [280, 218] width 122 height 9
click at [234, 228] on li "La date de fin du contrat." at bounding box center [280, 227] width 122 height 9
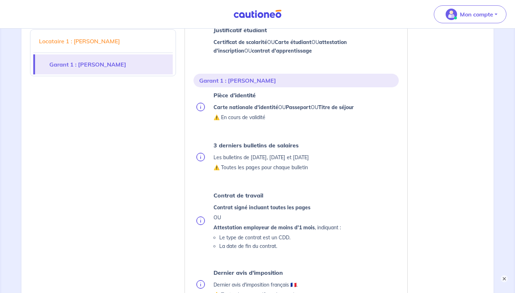
scroll to position [251, 0]
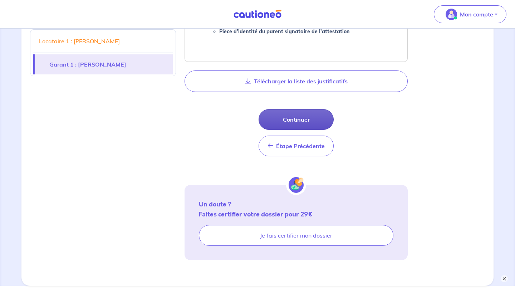
click at [286, 120] on button "Continuer" at bounding box center [296, 119] width 75 height 21
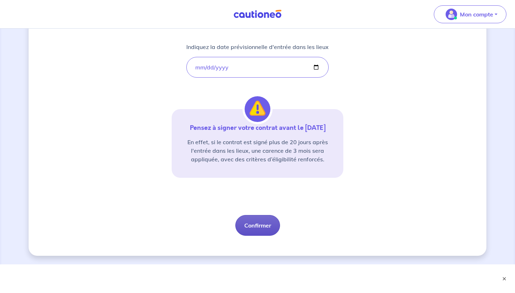
click at [265, 224] on button "Confirmer" at bounding box center [258, 225] width 45 height 21
select select "FR"
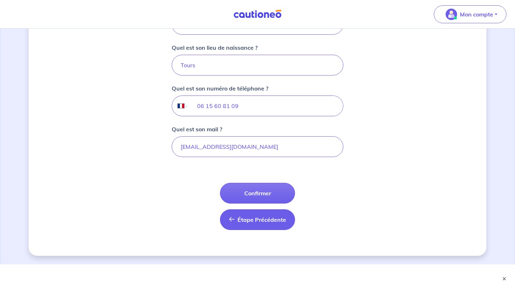
click at [254, 217] on span "Étape Précédente" at bounding box center [262, 219] width 49 height 7
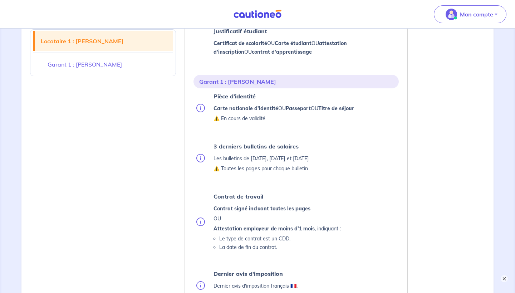
scroll to position [248, 0]
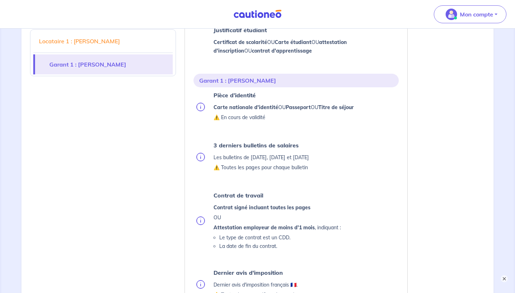
click at [266, 157] on p "Les bulletins de [DATE], [DATE] et [DATE]" at bounding box center [262, 157] width 96 height 9
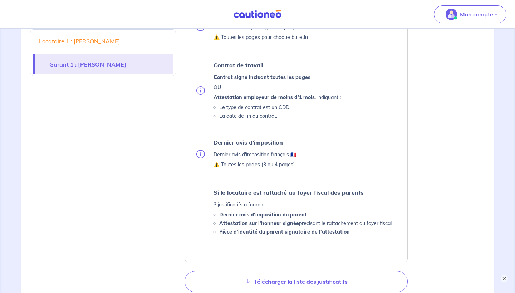
scroll to position [382, 0]
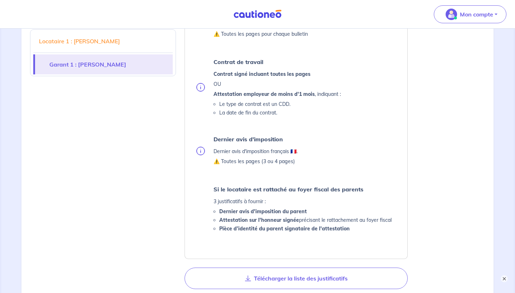
click at [239, 220] on strong "Attestation sur l'honneur signée" at bounding box center [259, 220] width 80 height 6
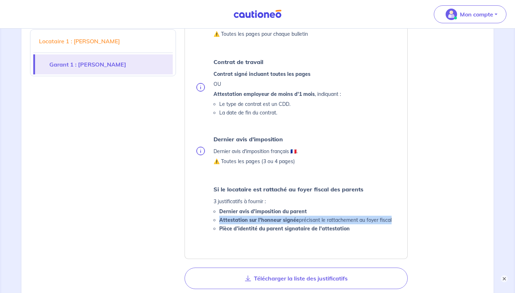
click at [262, 230] on strong "Pièce d’identité du parent signataire de l'attestation" at bounding box center [284, 228] width 131 height 6
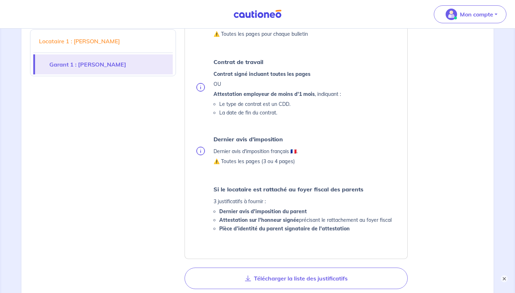
click at [262, 230] on strong "Pièce d’identité du parent signataire de l'attestation" at bounding box center [284, 228] width 131 height 6
click at [252, 233] on li "Pièce d’identité du parent signataire de l'attestation" at bounding box center [305, 228] width 173 height 9
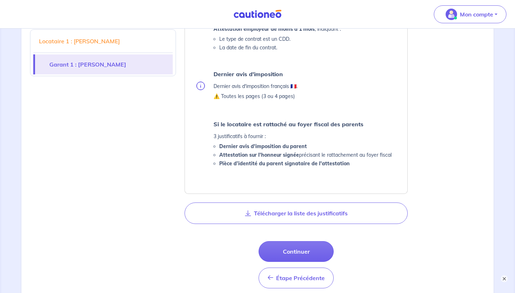
scroll to position [447, 0]
click at [235, 156] on strong "Attestation sur l'honneur signée" at bounding box center [259, 154] width 80 height 6
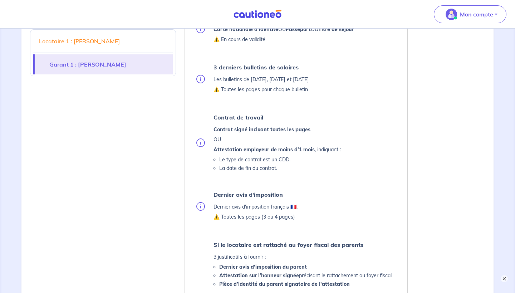
scroll to position [327, 0]
click at [201, 203] on img at bounding box center [200, 206] width 9 height 9
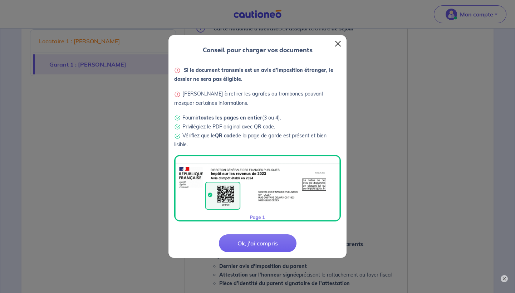
click at [341, 45] on button "Close" at bounding box center [338, 43] width 11 height 11
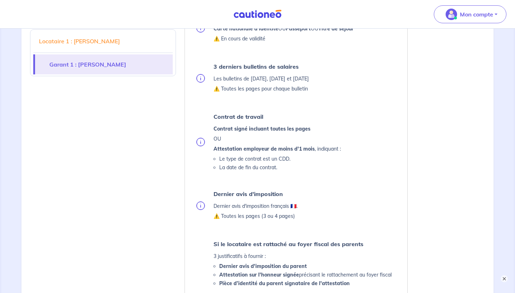
click at [204, 138] on img at bounding box center [200, 142] width 9 height 9
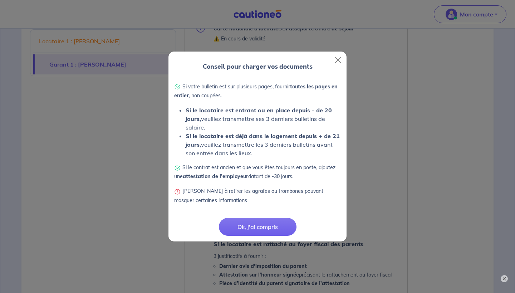
click at [213, 111] on strong "Si le locataire est entrant ou en place depuis - de 20 jours," at bounding box center [259, 115] width 146 height 16
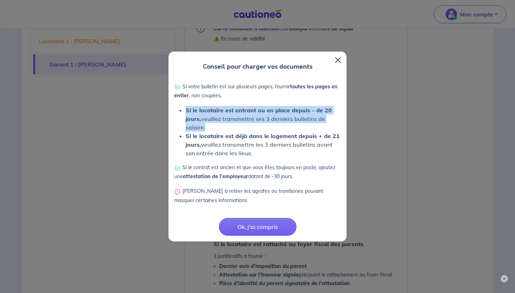
click at [339, 59] on button "Close" at bounding box center [338, 59] width 11 height 11
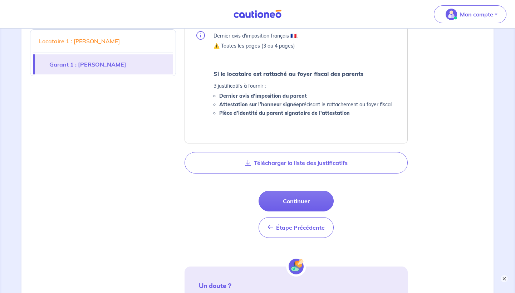
scroll to position [529, 0]
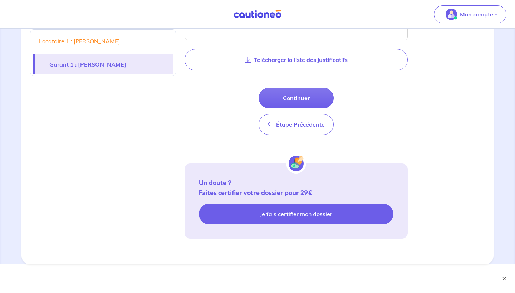
click at [285, 214] on link "Je fais certifier mon dossier" at bounding box center [296, 214] width 195 height 21
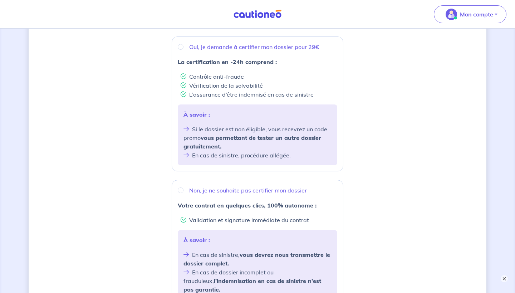
scroll to position [132, 0]
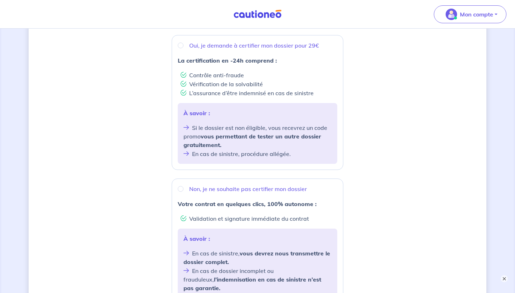
click at [181, 47] on input "Oui, je demande à certifier mon dossier pour 29€" at bounding box center [181, 46] width 6 height 6
radio input "true"
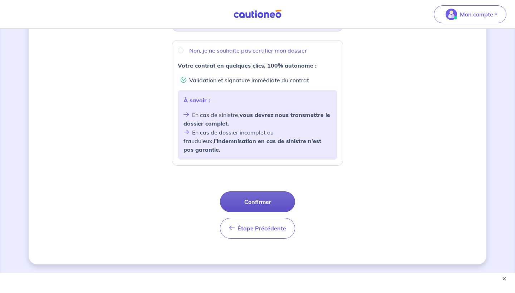
click at [265, 191] on button "Confirmer" at bounding box center [257, 201] width 75 height 21
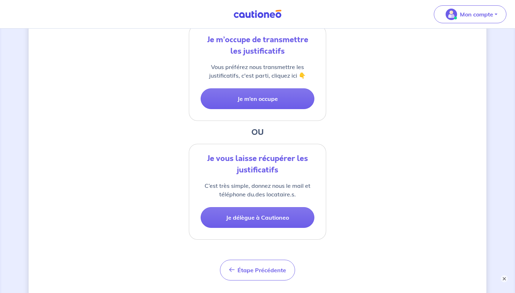
scroll to position [180, 0]
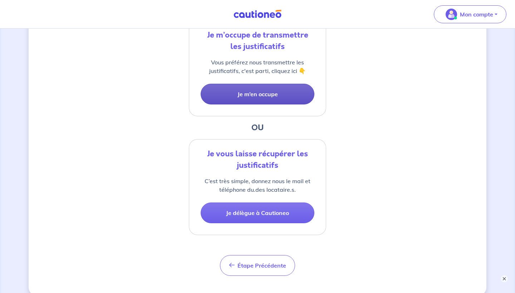
click at [234, 96] on button "Je m’en occupe" at bounding box center [258, 94] width 114 height 21
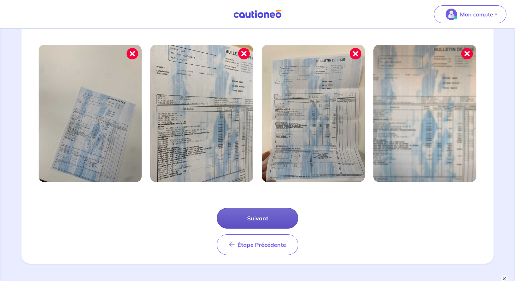
click at [222, 214] on button "Suivant" at bounding box center [258, 218] width 82 height 21
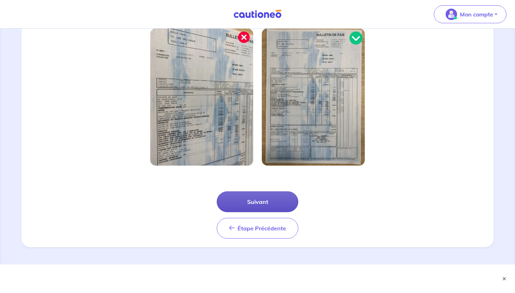
click at [247, 202] on button "Suivant" at bounding box center [258, 201] width 82 height 21
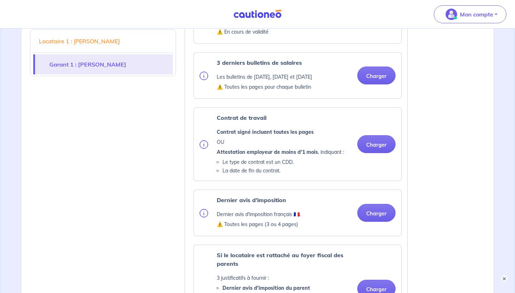
scroll to position [563, 0]
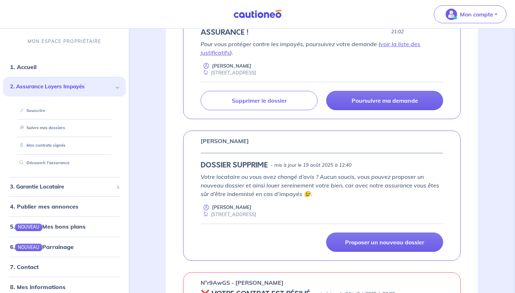
scroll to position [168, 0]
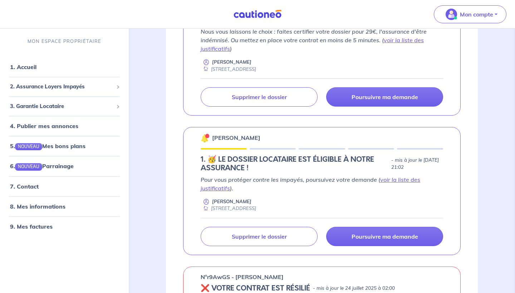
scroll to position [185, 0]
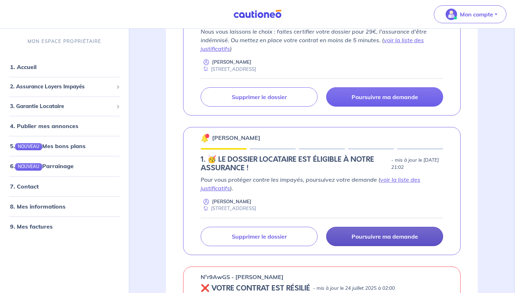
click at [364, 234] on p "Poursuivre ma demande" at bounding box center [385, 236] width 67 height 7
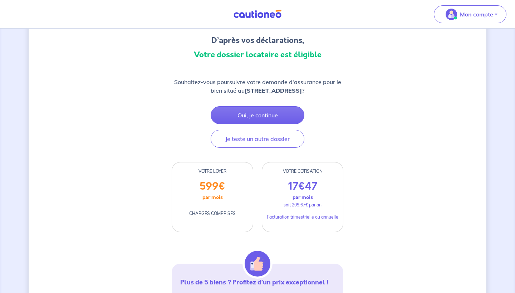
scroll to position [60, 0]
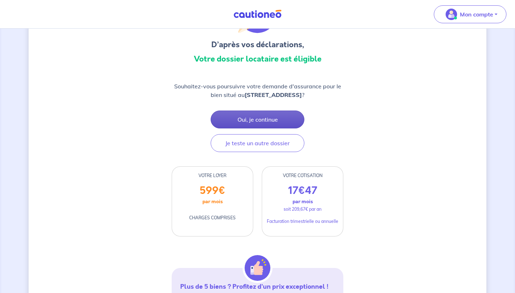
click at [252, 122] on button "Oui, je continue" at bounding box center [258, 120] width 94 height 18
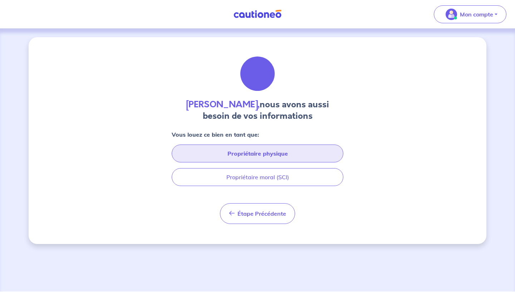
click at [247, 152] on button "Propriétaire physique" at bounding box center [258, 154] width 172 height 18
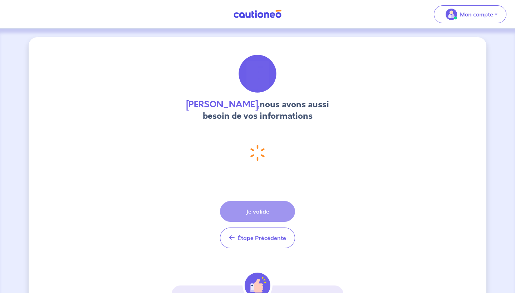
select select "FR"
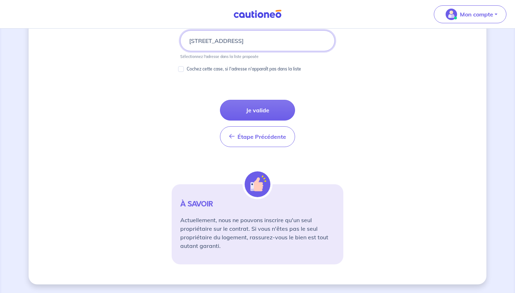
scroll to position [331, 0]
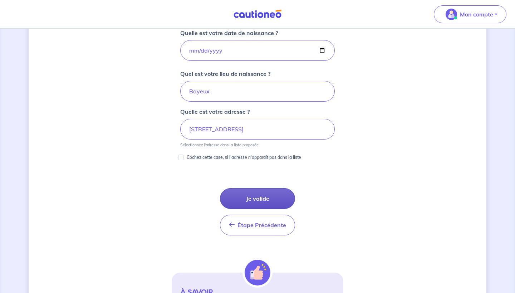
click at [255, 198] on button "Je valide" at bounding box center [257, 198] width 75 height 21
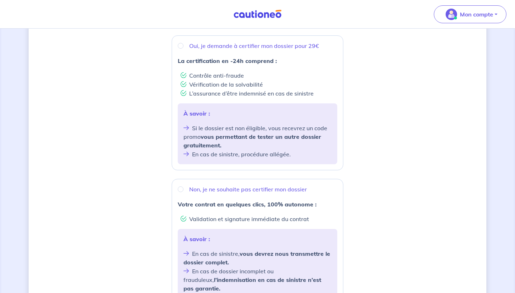
scroll to position [139, 0]
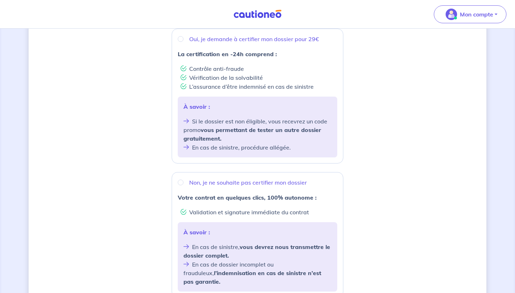
click at [231, 184] on p "Non, je ne souhaite pas certifier mon dossier" at bounding box center [248, 182] width 118 height 9
click at [184, 184] on input "Non, je ne souhaite pas certifier mon dossier" at bounding box center [181, 183] width 6 height 6
radio input "true"
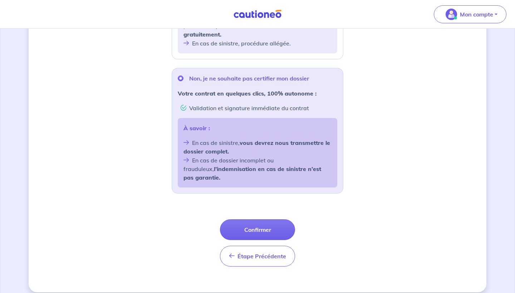
scroll to position [242, 0]
click at [236, 220] on button "Confirmer" at bounding box center [257, 230] width 75 height 21
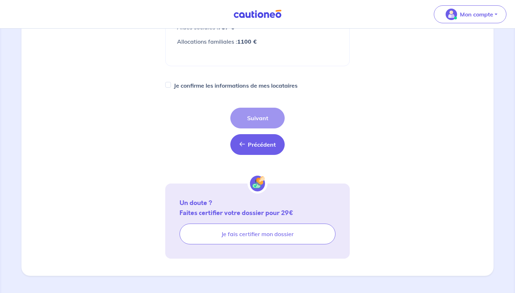
click at [258, 148] on span "Précédent" at bounding box center [262, 144] width 28 height 7
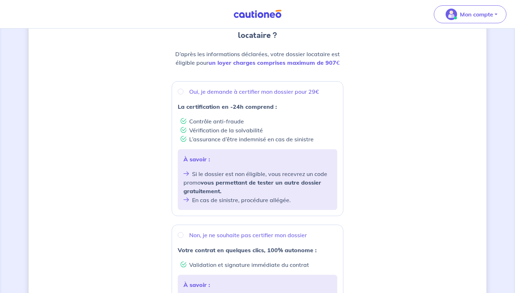
scroll to position [87, 0]
click at [225, 93] on p "Oui, je demande à certifier mon dossier pour 29€" at bounding box center [254, 91] width 130 height 9
click at [184, 93] on input "Oui, je demande à certifier mon dossier pour 29€" at bounding box center [181, 91] width 6 height 6
radio input "true"
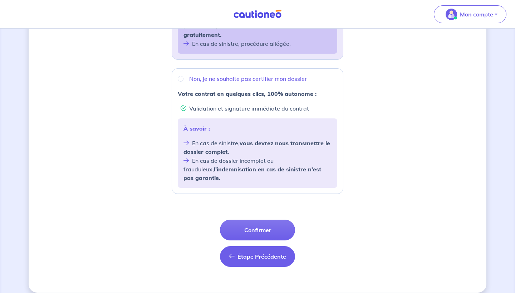
scroll to position [242, 0]
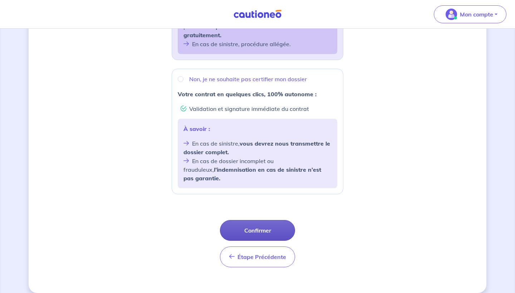
click at [256, 226] on button "Confirmer" at bounding box center [257, 230] width 75 height 21
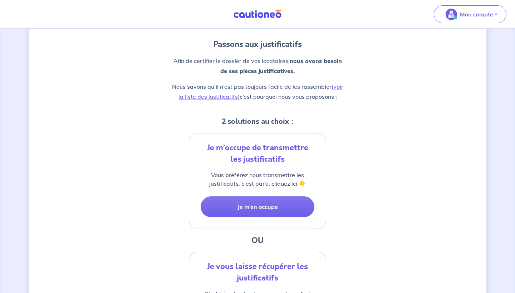
scroll to position [76, 0]
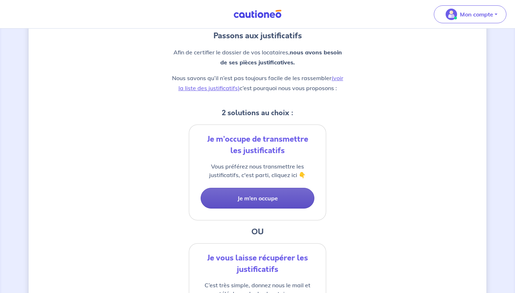
click at [235, 203] on button "Je m’en occupe" at bounding box center [258, 198] width 114 height 21
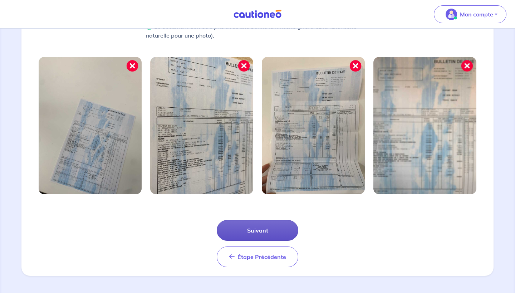
click at [248, 235] on button "Suivant" at bounding box center [258, 230] width 82 height 21
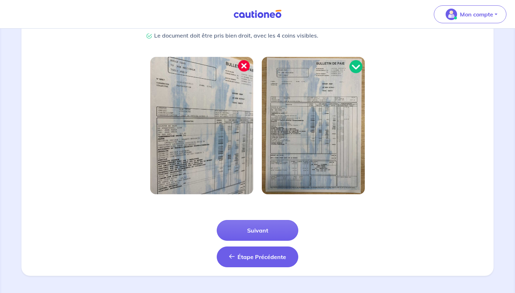
click at [256, 256] on span "Étape Précédente" at bounding box center [262, 256] width 49 height 7
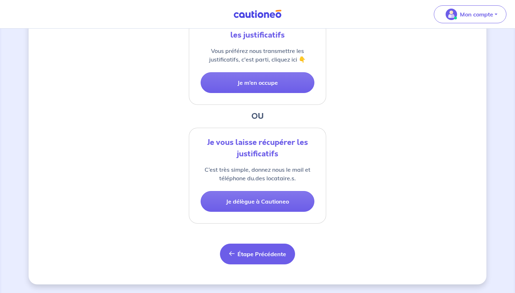
scroll to position [191, 0]
click at [252, 253] on span "Étape Précédente" at bounding box center [262, 254] width 49 height 7
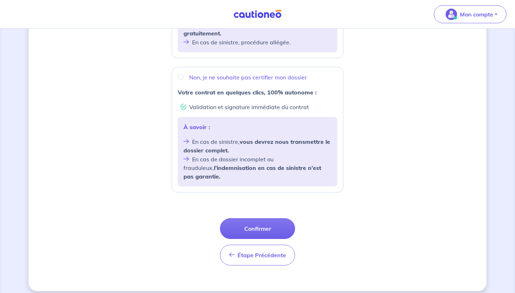
scroll to position [243, 0]
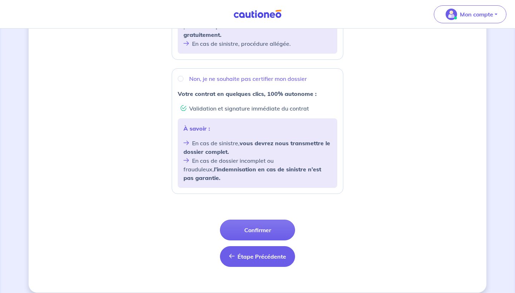
click at [247, 255] on button "Étape Précédente Précédent" at bounding box center [257, 256] width 75 height 21
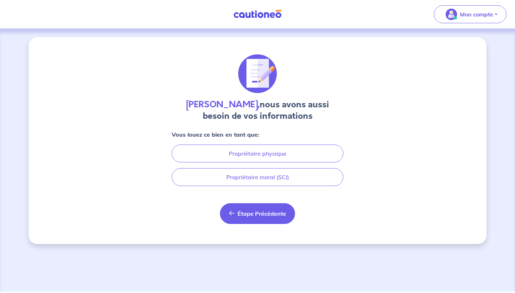
click at [259, 211] on span "Étape Précédente" at bounding box center [262, 213] width 49 height 7
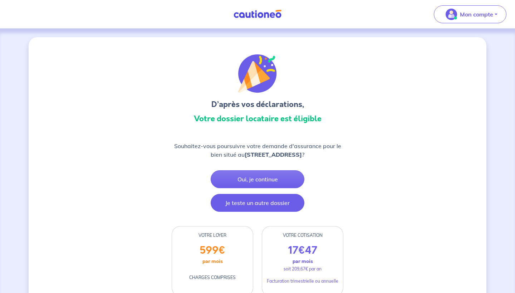
click at [254, 205] on button "Je teste un autre dossier" at bounding box center [258, 203] width 94 height 18
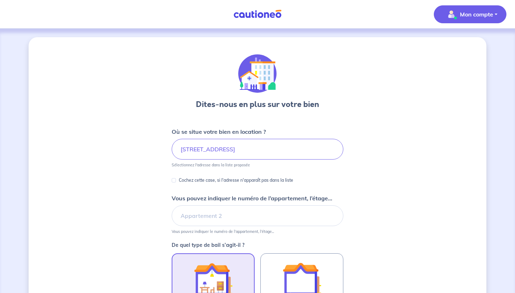
click at [468, 15] on p "Mon compte" at bounding box center [476, 14] width 33 height 9
click at [452, 43] on link "Mes informations" at bounding box center [464, 44] width 58 height 11
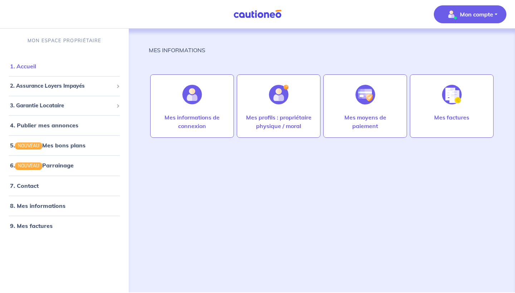
click at [35, 70] on link "1. Accueil" at bounding box center [23, 66] width 26 height 7
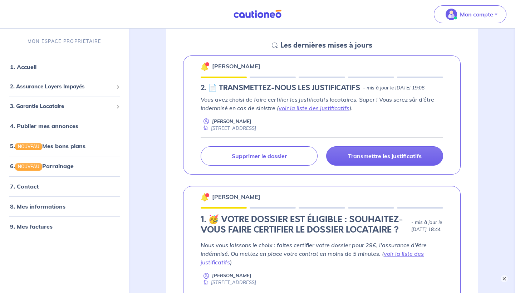
scroll to position [104, 0]
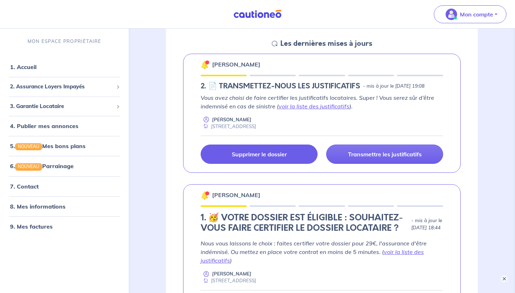
click at [242, 156] on p "Supprimer le dossier" at bounding box center [259, 154] width 55 height 7
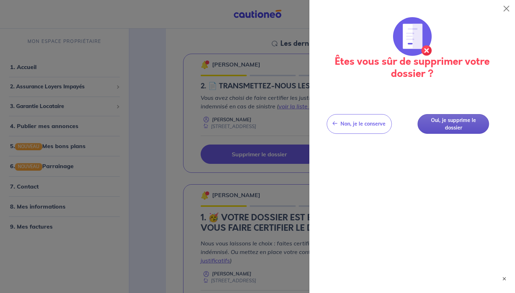
click at [436, 122] on button "Oui, je supprime le dossier" at bounding box center [454, 124] width 72 height 20
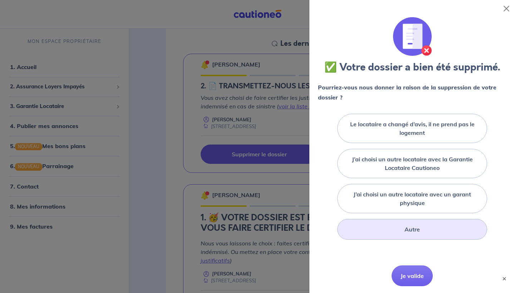
click at [397, 234] on div "Autre" at bounding box center [413, 229] width 150 height 21
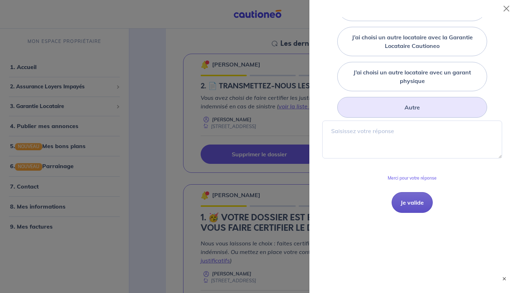
scroll to position [122, 0]
click at [413, 206] on button "Je valide" at bounding box center [412, 203] width 41 height 21
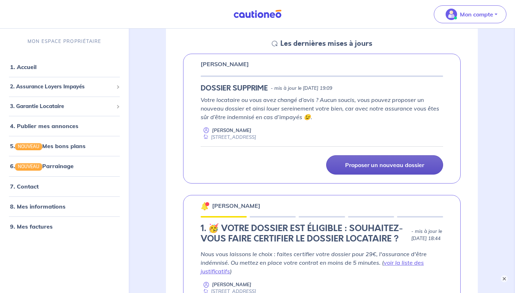
click at [341, 160] on link "Proposer un nouveau dossier" at bounding box center [384, 164] width 117 height 19
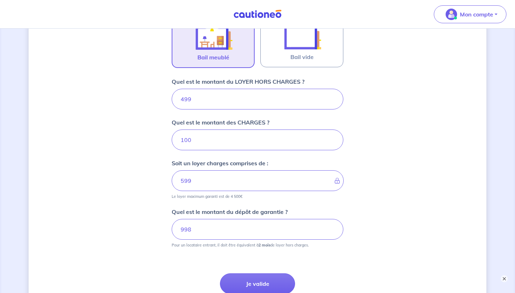
scroll to position [246, 0]
click at [199, 134] on input "100" at bounding box center [258, 139] width 172 height 21
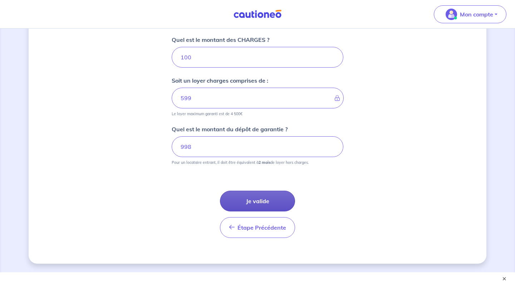
click at [240, 205] on button "Je valide" at bounding box center [257, 201] width 75 height 21
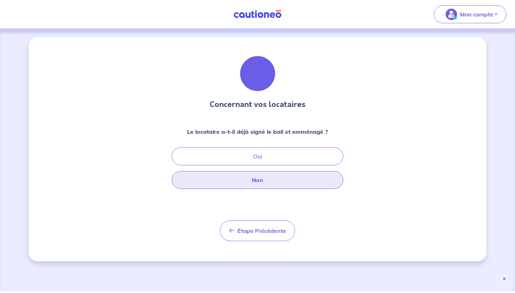
click at [243, 183] on button "Non" at bounding box center [258, 180] width 172 height 18
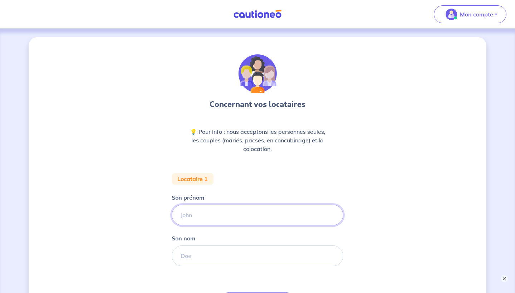
click at [213, 212] on input "Son prénom" at bounding box center [258, 215] width 172 height 21
type input "Valentin"
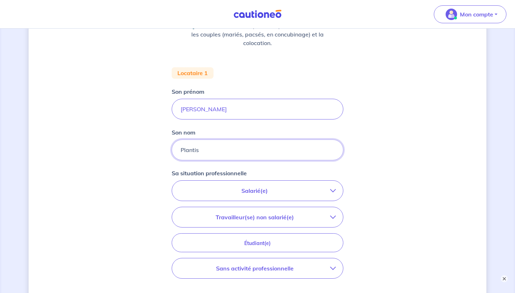
scroll to position [120, 0]
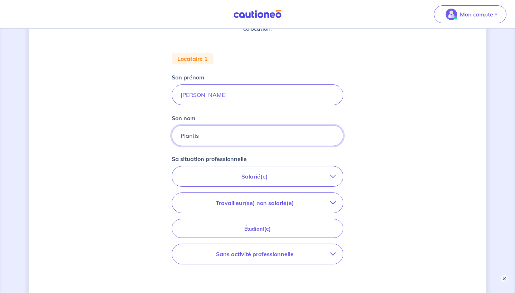
click at [193, 139] on input "Plantis" at bounding box center [258, 135] width 172 height 21
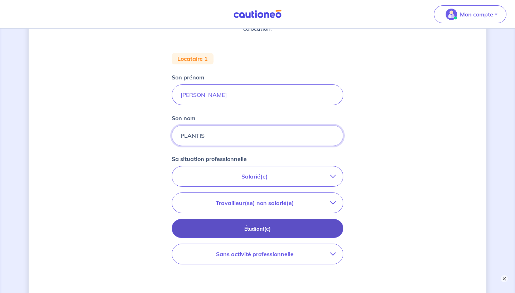
type input "PLANTIS"
click at [209, 228] on p "Étudiant(e)" at bounding box center [258, 229] width 154 height 8
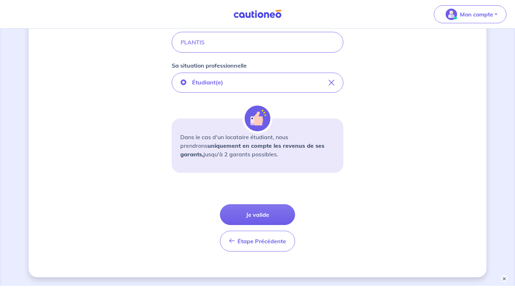
scroll to position [218, 0]
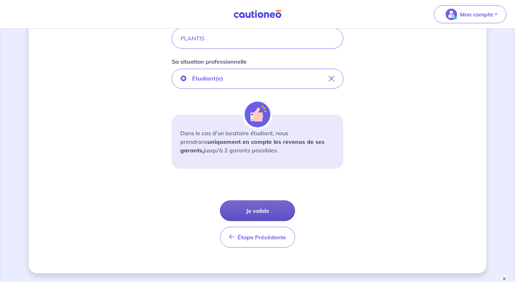
click at [255, 210] on button "Je valide" at bounding box center [257, 210] width 75 height 21
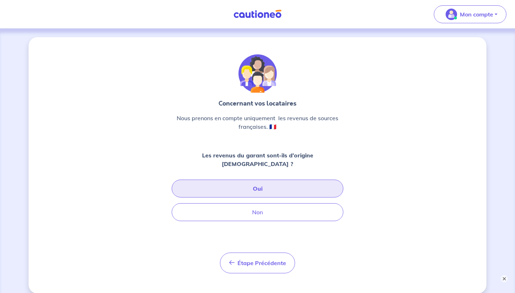
click at [265, 182] on button "Oui" at bounding box center [258, 189] width 172 height 18
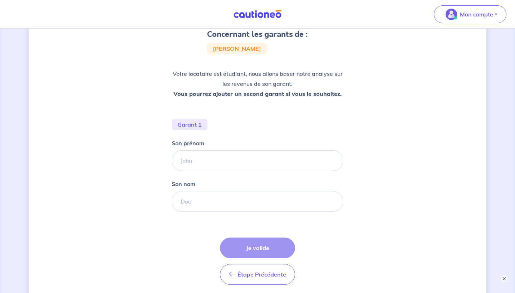
scroll to position [71, 0]
click at [214, 165] on input "Son prénom" at bounding box center [258, 160] width 172 height 21
type input "Nathalie"
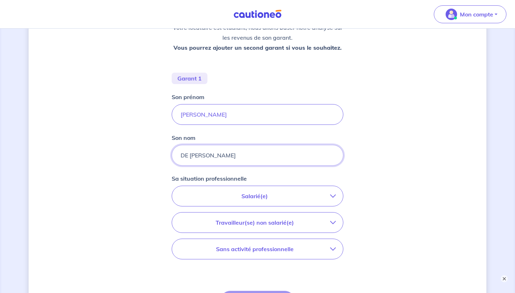
scroll to position [143, 0]
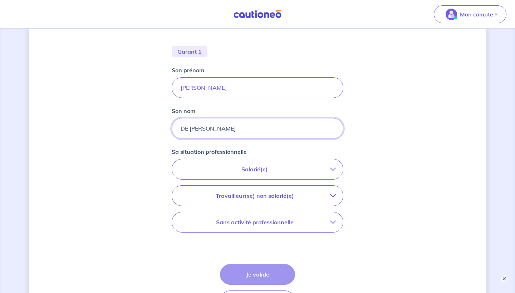
type input "DE MICHIEL PLANTIS"
click at [220, 175] on button "Salarié(e)" at bounding box center [257, 169] width 171 height 20
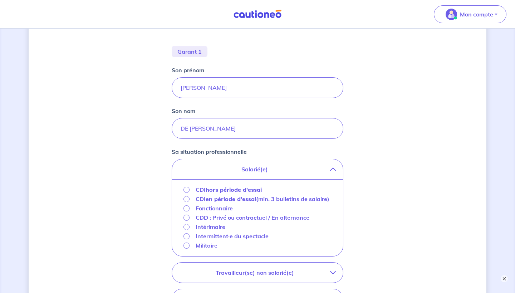
click at [209, 213] on p "Fonctionnaire" at bounding box center [214, 208] width 37 height 9
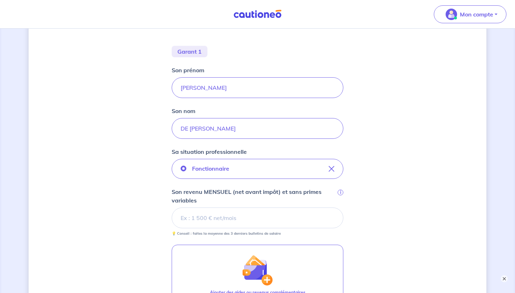
click at [207, 223] on input "Son revenu MENSUEL (net avant impôt) et sans primes variables i" at bounding box center [258, 218] width 172 height 21
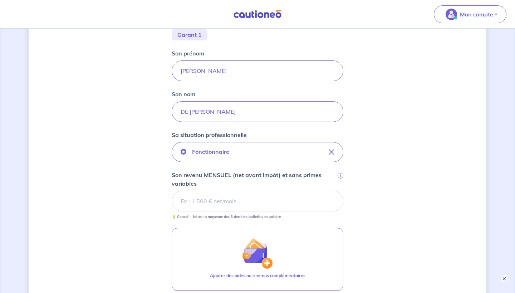
scroll to position [162, 0]
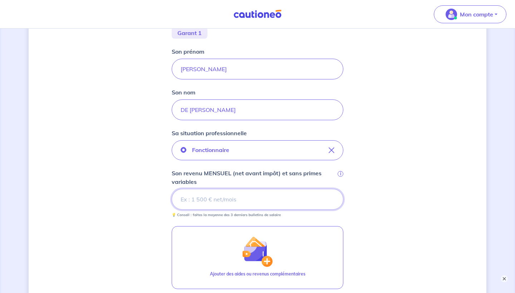
click at [230, 208] on input "Son revenu MENSUEL (net avant impôt) et sans primes variables i" at bounding box center [258, 199] width 172 height 21
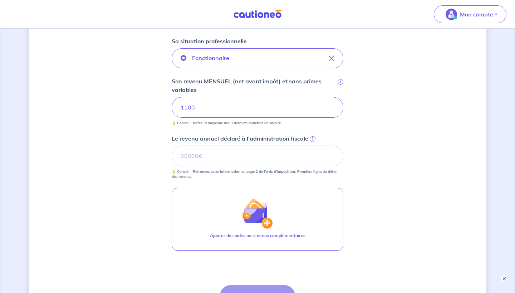
scroll to position [265, 0]
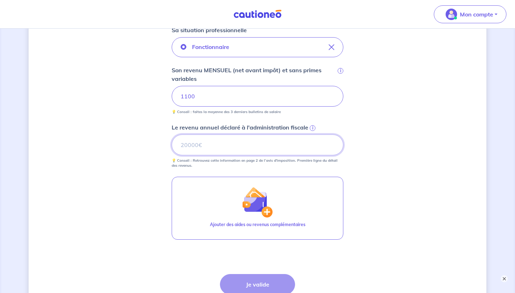
click at [221, 140] on input "Le revenu annuel déclaré à l'administration fiscale i" at bounding box center [258, 145] width 172 height 21
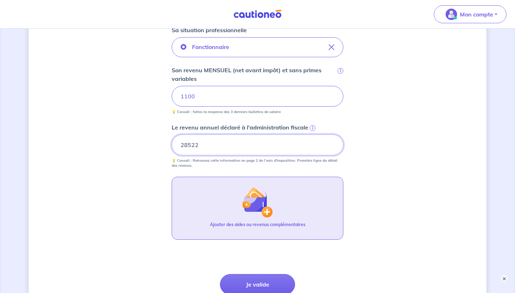
type input "28522"
click at [257, 203] on img "button" at bounding box center [257, 202] width 31 height 31
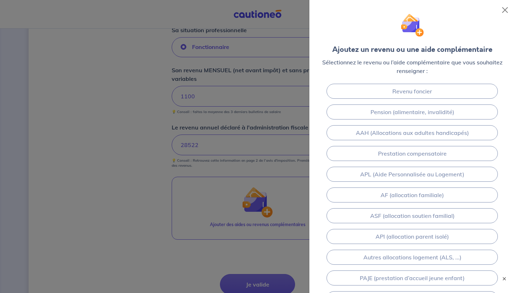
scroll to position [0, 0]
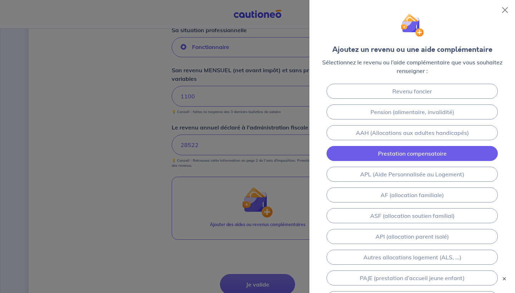
click at [446, 153] on link "Prestation compensatoire" at bounding box center [412, 153] width 171 height 15
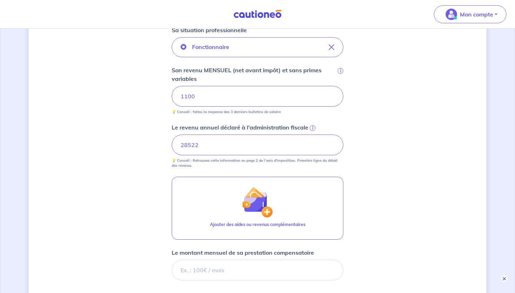
scroll to position [388, 0]
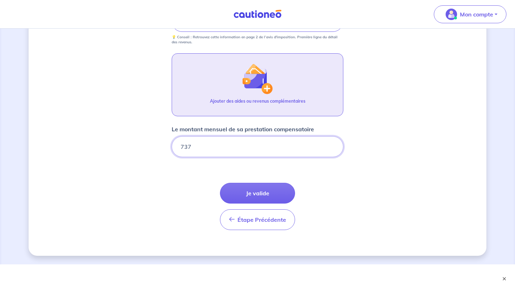
type input "737"
click at [302, 99] on p "Ajouter des aides ou revenus complémentaires" at bounding box center [258, 101] width 96 height 6
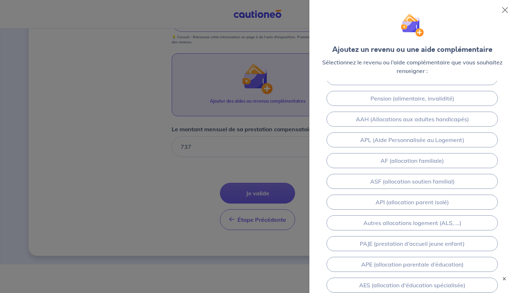
scroll to position [2, 0]
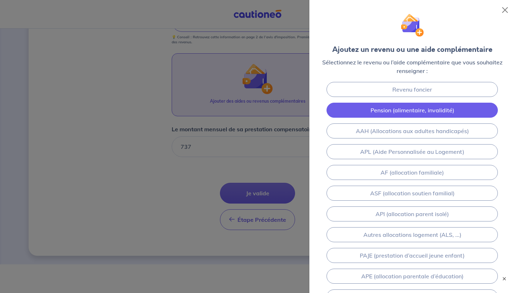
click at [403, 110] on link "Pension (alimentaire, invalidité)" at bounding box center [412, 110] width 171 height 15
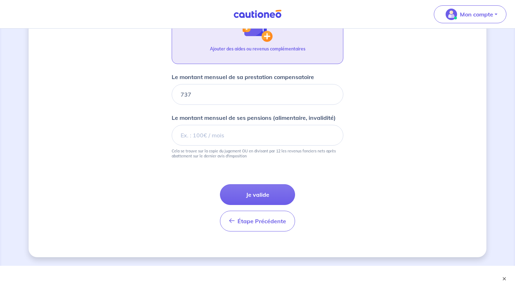
scroll to position [442, 0]
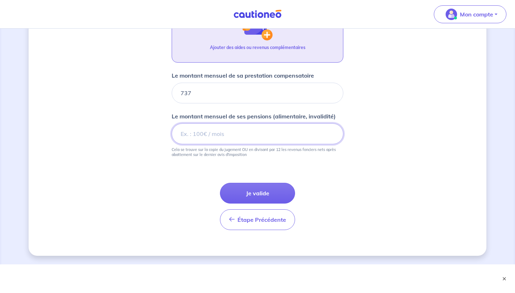
click at [226, 129] on input "Le montant mensuel de ses pensions (alimentaire, invalidité)" at bounding box center [258, 133] width 172 height 21
type input "1100"
click at [304, 155] on p "Cela se trouve sur la copie du jugement OU en divisant par 12 les revenus fonci…" at bounding box center [258, 152] width 172 height 10
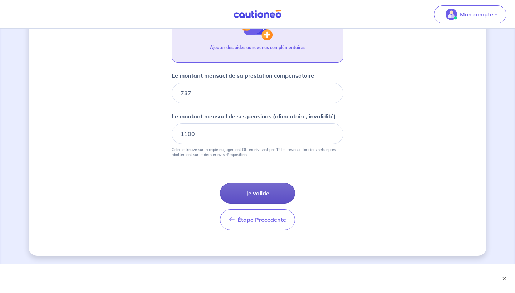
click at [277, 192] on button "Je valide" at bounding box center [257, 193] width 75 height 21
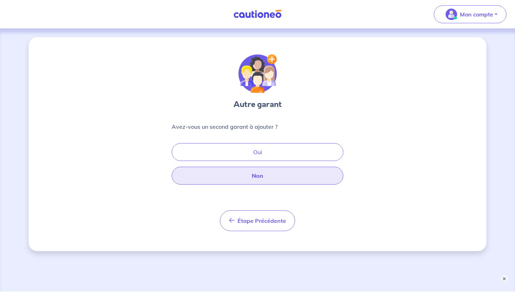
click at [261, 174] on button "Non" at bounding box center [258, 176] width 172 height 18
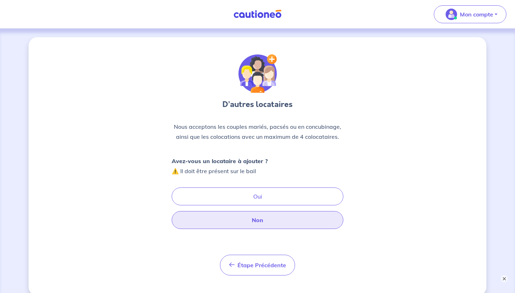
click at [249, 218] on button "Non" at bounding box center [258, 220] width 172 height 18
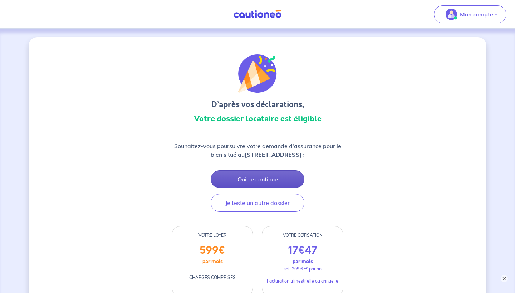
click at [268, 177] on button "Oui, je continue" at bounding box center [258, 179] width 94 height 18
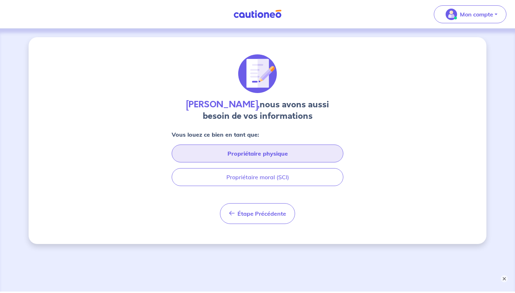
click at [257, 156] on button "Propriétaire physique" at bounding box center [258, 154] width 172 height 18
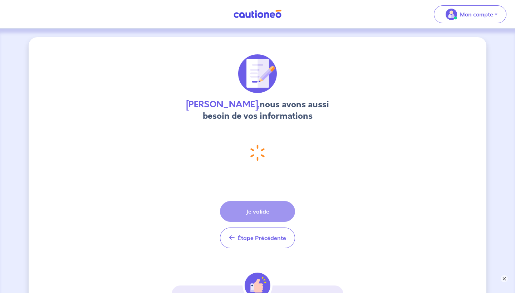
select select "FR"
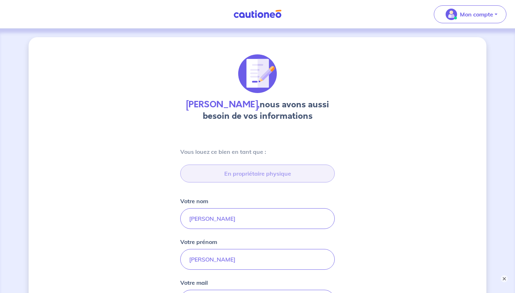
scroll to position [314, 0]
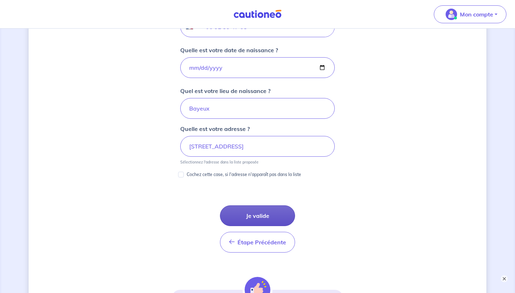
click at [246, 210] on button "Je valide" at bounding box center [257, 215] width 75 height 21
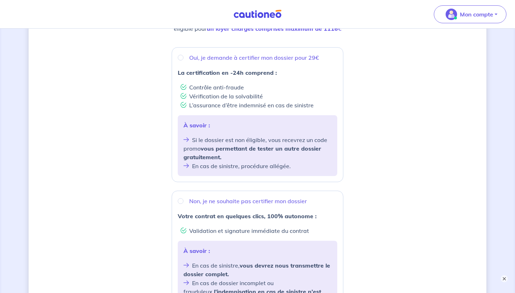
scroll to position [128, 0]
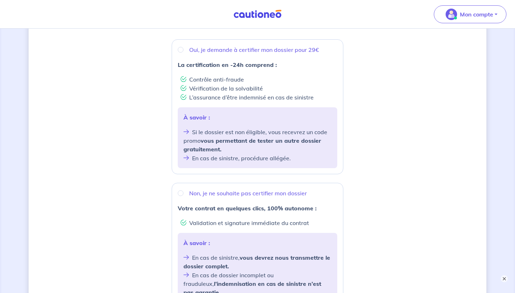
click at [212, 193] on p "Non, je ne souhaite pas certifier mon dossier" at bounding box center [248, 193] width 118 height 9
click at [184, 193] on input "Non, je ne souhaite pas certifier mon dossier" at bounding box center [181, 193] width 6 height 6
radio input "true"
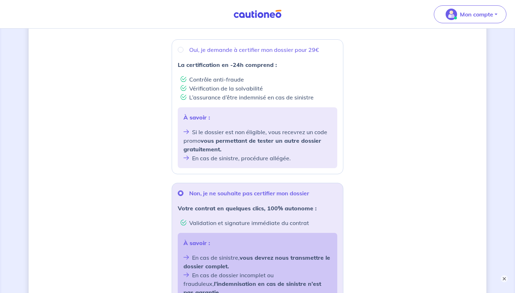
click at [228, 49] on p "Oui, je demande à certifier mon dossier pour 29€" at bounding box center [254, 49] width 130 height 9
click at [184, 49] on input "Oui, je demande à certifier mon dossier pour 29€" at bounding box center [181, 50] width 6 height 6
radio input "true"
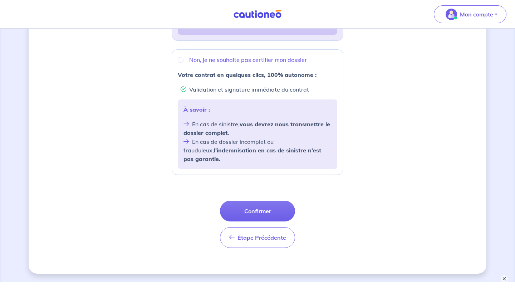
scroll to position [267, 0]
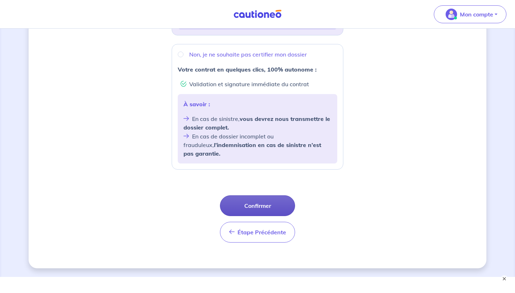
click at [258, 195] on button "Confirmer" at bounding box center [257, 205] width 75 height 21
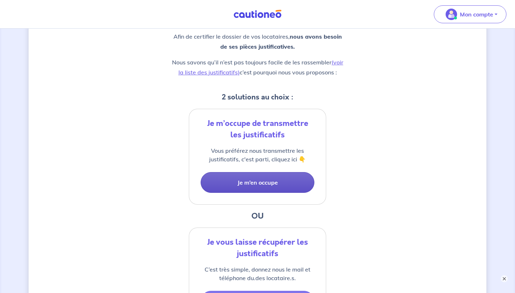
click at [247, 190] on button "Je m’en occupe" at bounding box center [258, 182] width 114 height 21
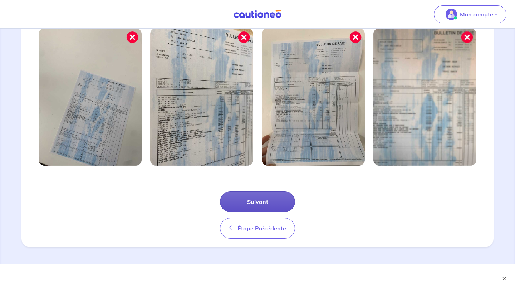
click at [252, 198] on button "Suivant" at bounding box center [257, 201] width 75 height 21
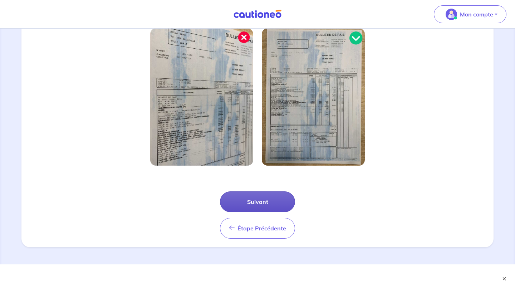
click at [258, 201] on button "Suivant" at bounding box center [257, 201] width 75 height 21
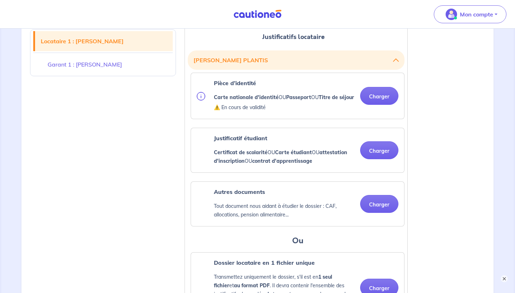
scroll to position [189, 0]
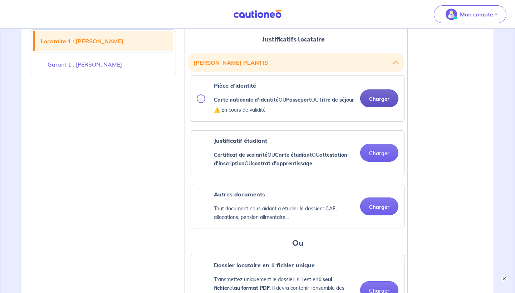
click at [379, 107] on button "Charger" at bounding box center [379, 98] width 38 height 18
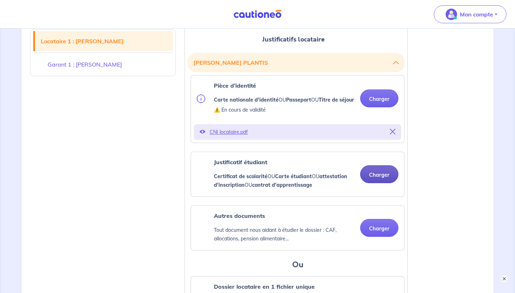
click at [374, 179] on button "Charger" at bounding box center [379, 174] width 38 height 18
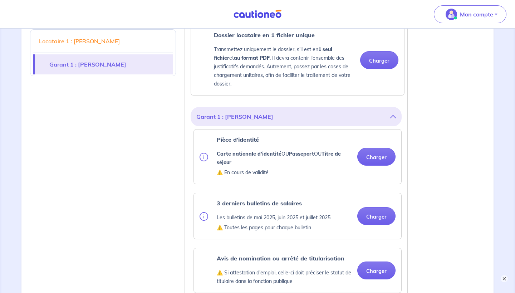
scroll to position [549, 0]
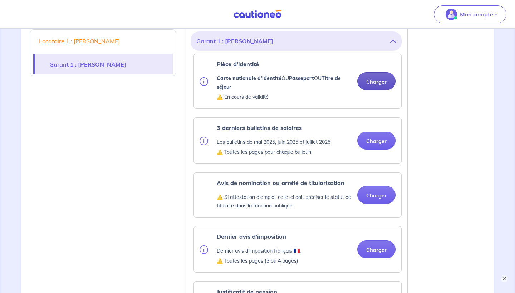
click at [371, 88] on button "Charger" at bounding box center [377, 81] width 38 height 18
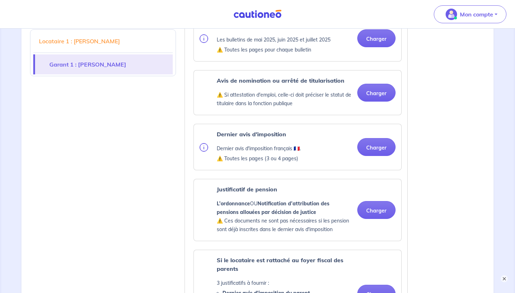
scroll to position [684, 0]
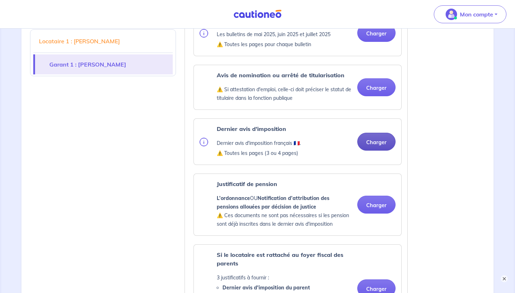
click at [367, 151] on button "Charger" at bounding box center [377, 142] width 38 height 18
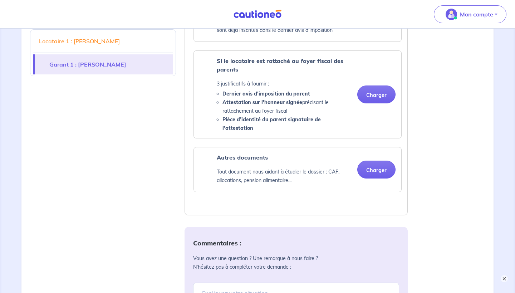
scroll to position [908, 0]
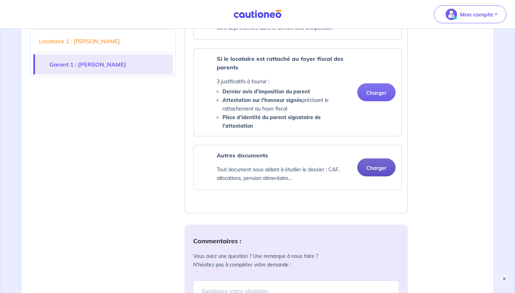
click at [375, 169] on button "Charger" at bounding box center [377, 168] width 38 height 18
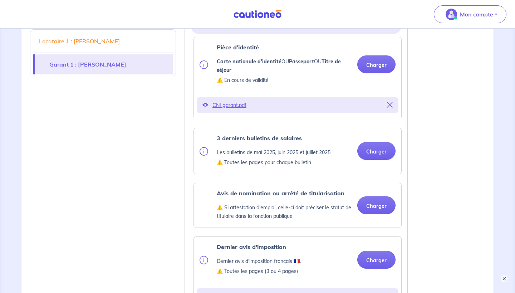
scroll to position [564, 0]
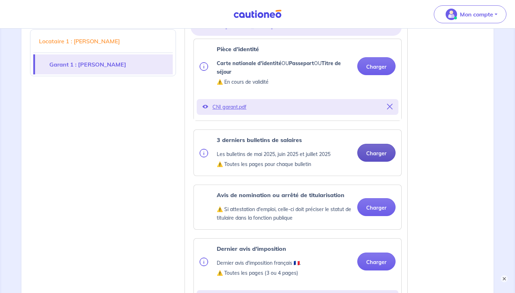
click at [376, 162] on button "Charger" at bounding box center [377, 153] width 38 height 18
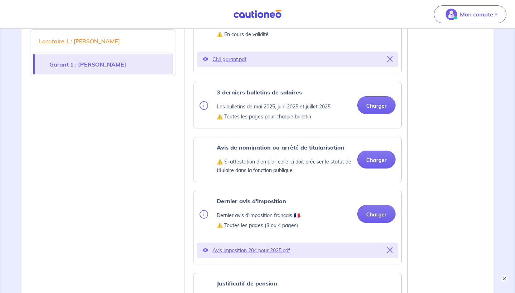
scroll to position [612, 0]
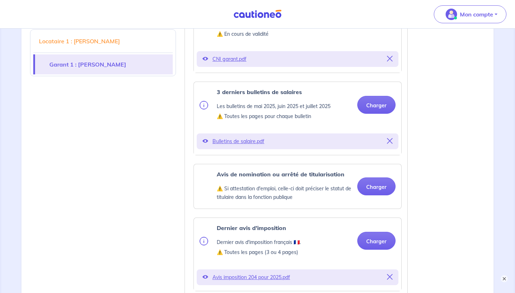
click at [137, 200] on div "Locataire 1 : Valentin PLANTIS Garant 1 : Nathalie DE MICHIEL PLANTIS" at bounding box center [103, 214] width 155 height 1240
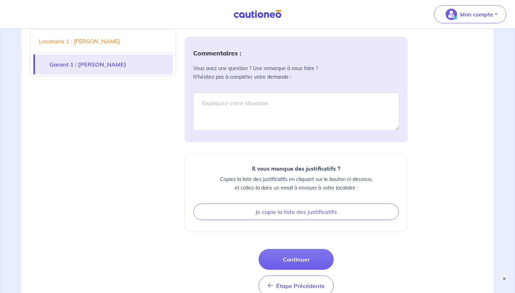
scroll to position [1151, 0]
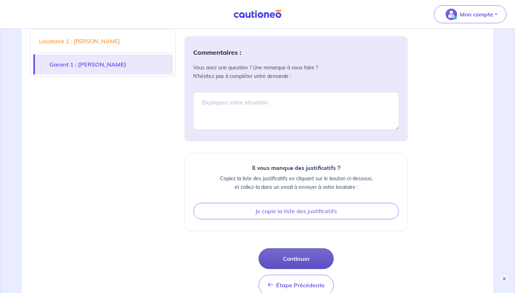
click at [283, 254] on button "Continuer" at bounding box center [296, 258] width 75 height 21
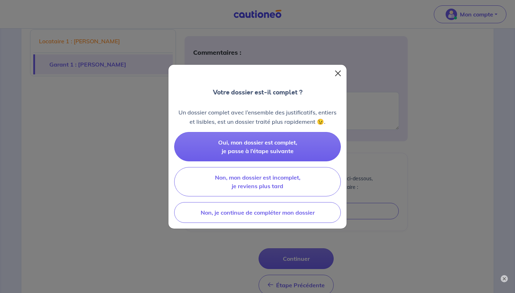
click at [339, 71] on button "Close" at bounding box center [338, 73] width 11 height 11
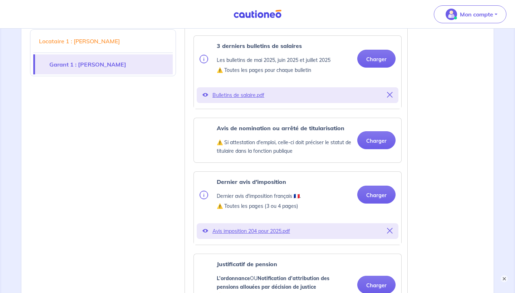
scroll to position [658, 0]
click at [238, 132] on strong "Avis de nomination ou arrêté de titularisation" at bounding box center [281, 128] width 128 height 7
click at [160, 185] on div "Locataire 1 : Valentin PLANTIS Garant 1 : Nathalie DE MICHIEL PLANTIS" at bounding box center [103, 168] width 155 height 1240
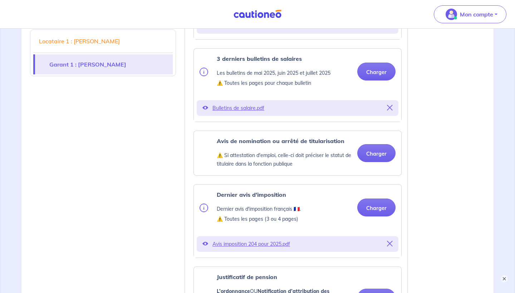
scroll to position [678, 0]
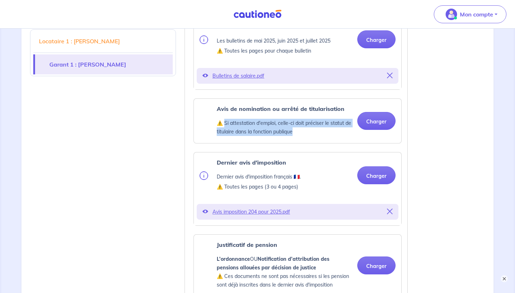
drag, startPoint x: 302, startPoint y: 139, endPoint x: 227, endPoint y: 133, distance: 75.8
click at [227, 133] on p "⚠️ Si attestation d'emploi, celle-ci doit préciser le statut de titulaire dans …" at bounding box center [284, 127] width 135 height 17
copy p "Si attestation d'emploi, celle-ci doit préciser le statut de titulaire dans la …"
click at [184, 160] on div "Justificatifs locataire Valentin PLANTIS Pièce d’identité Carte nationale d'ide…" at bounding box center [296, 148] width 232 height 1240
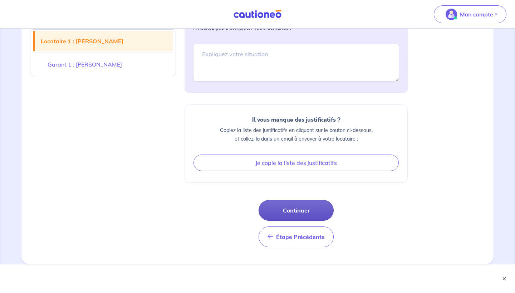
scroll to position [1199, 0]
click at [282, 213] on button "Continuer" at bounding box center [296, 210] width 75 height 21
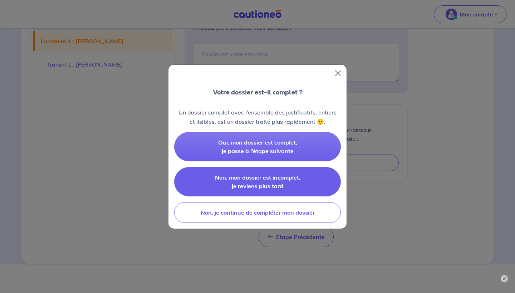
click at [265, 176] on span "Non, mon dossier est incomplet, je reviens plus tard" at bounding box center [258, 182] width 86 height 16
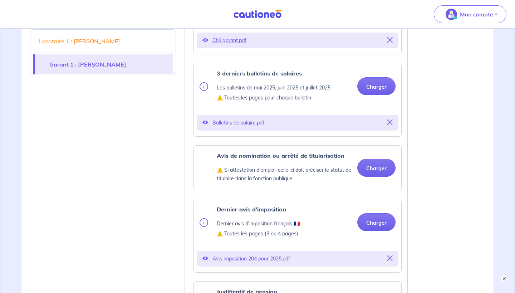
scroll to position [632, 0]
click at [244, 127] on p "Bulletins de salaire.pdf" at bounding box center [298, 122] width 170 height 10
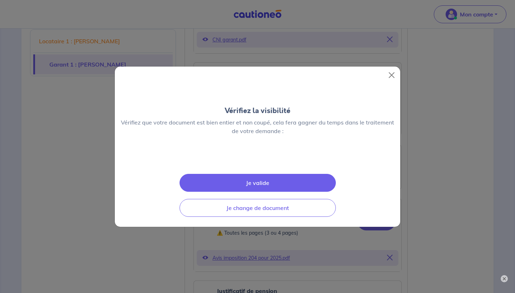
click at [255, 146] on div "Vérifiez la visibilité Vérifiez que votre document est bien entier et non coupé…" at bounding box center [258, 146] width 286 height 161
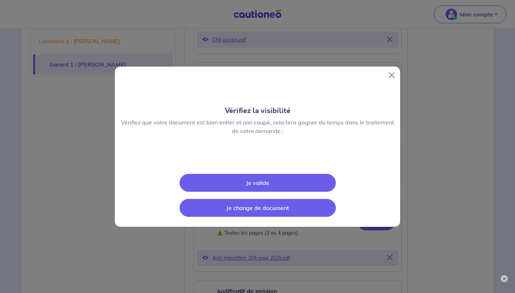
click at [254, 212] on button "Je change de document" at bounding box center [258, 208] width 156 height 18
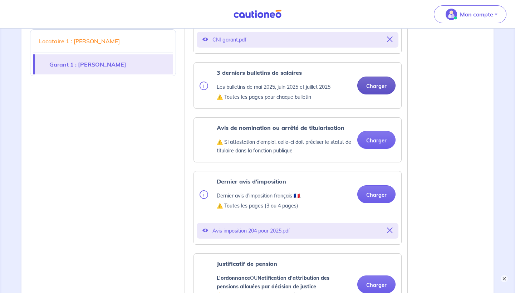
click at [365, 94] on button "Charger" at bounding box center [377, 86] width 38 height 18
click at [380, 94] on button "Charger" at bounding box center [377, 86] width 38 height 18
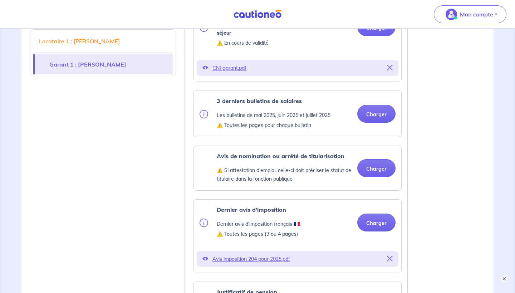
scroll to position [602, 0]
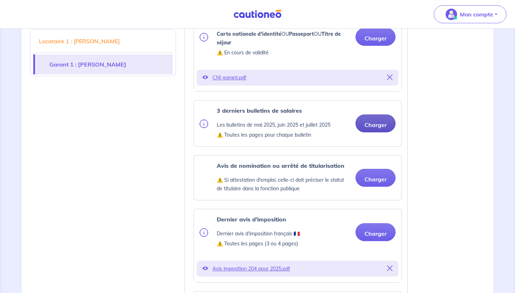
click at [377, 127] on button "Charger" at bounding box center [376, 124] width 40 height 18
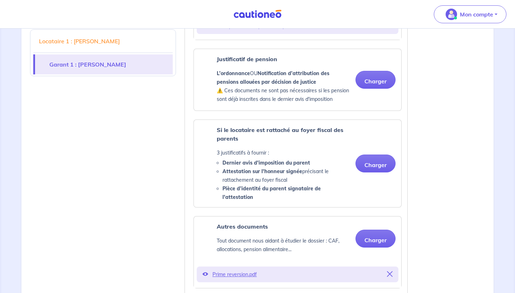
scroll to position [870, 0]
